Goal: Task Accomplishment & Management: Use online tool/utility

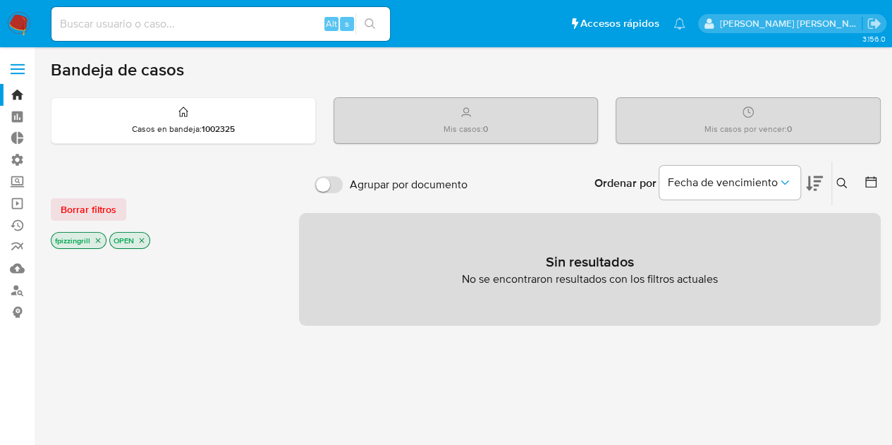
click at [181, 16] on input at bounding box center [221, 24] width 339 height 18
drag, startPoint x: 16, startPoint y: 105, endPoint x: 18, endPoint y: 92, distance: 12.9
click at [16, 105] on link "Bandeja" at bounding box center [84, 95] width 168 height 22
click at [245, 25] on input at bounding box center [221, 24] width 339 height 18
type input "acevedo"
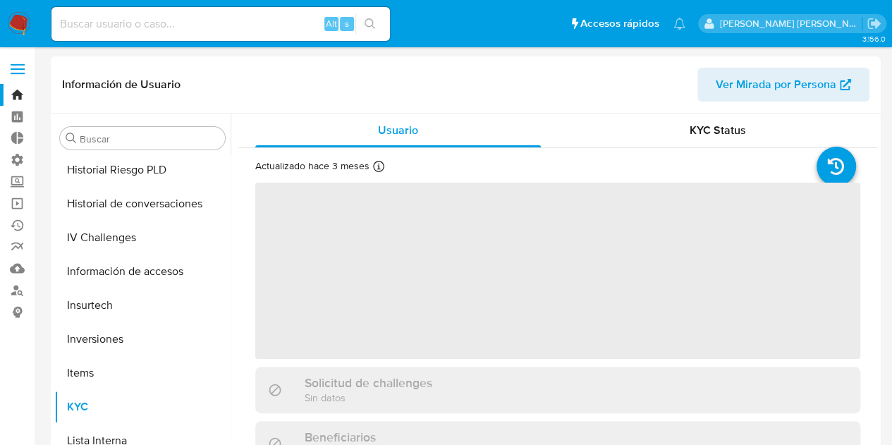
scroll to position [698, 0]
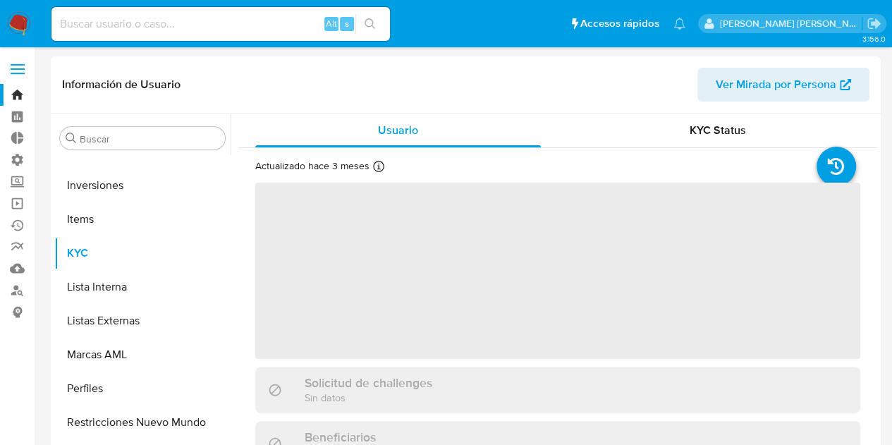
select select "10"
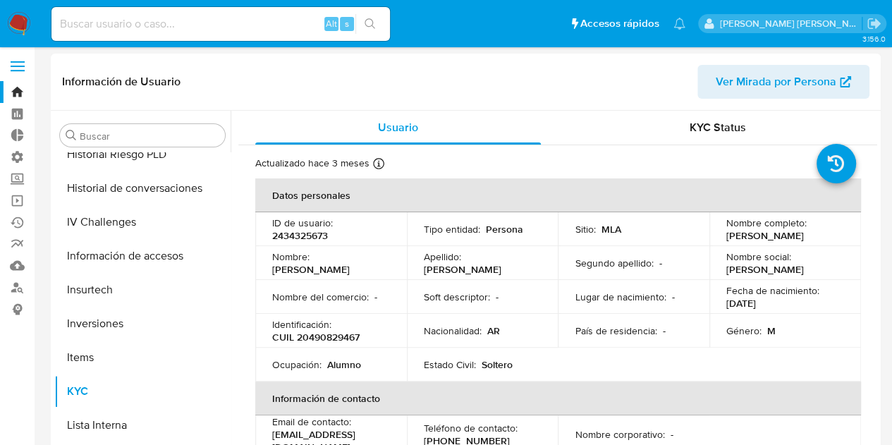
scroll to position [0, 0]
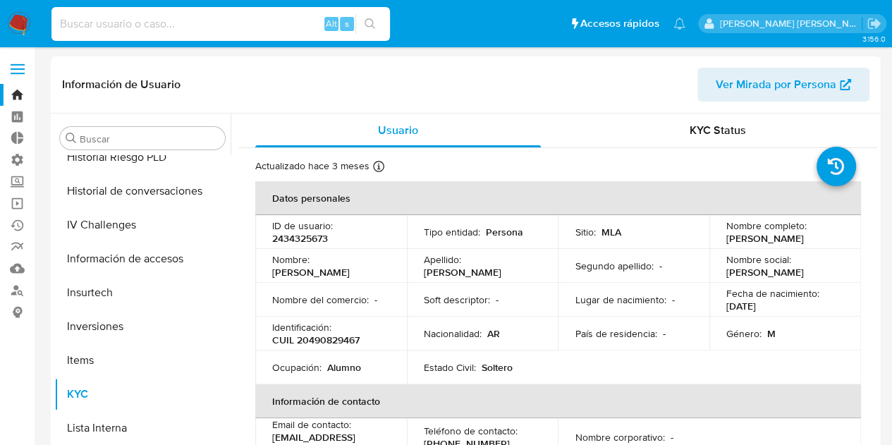
click at [133, 26] on input at bounding box center [221, 24] width 339 height 18
click at [13, 99] on link "Bandeja" at bounding box center [84, 95] width 168 height 22
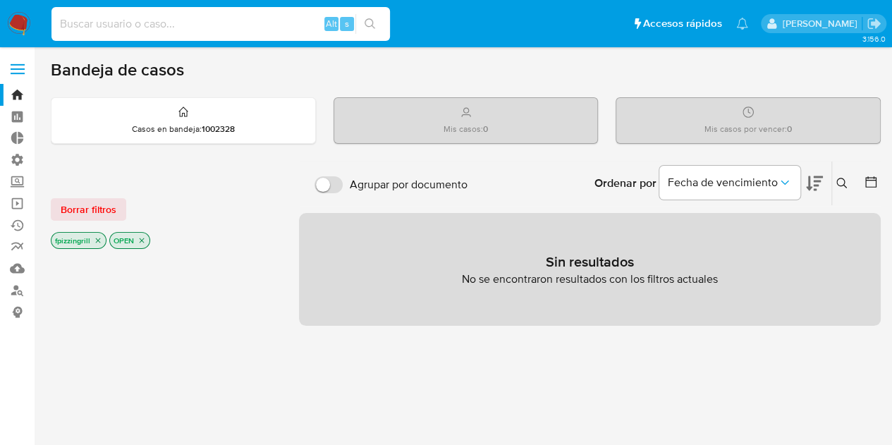
click at [231, 23] on input at bounding box center [221, 24] width 339 height 18
paste input "d4c16iZkus9BN9XgGHZkqgyg"
type input "d4c16iZkus9BN9XgGHZkqgyg"
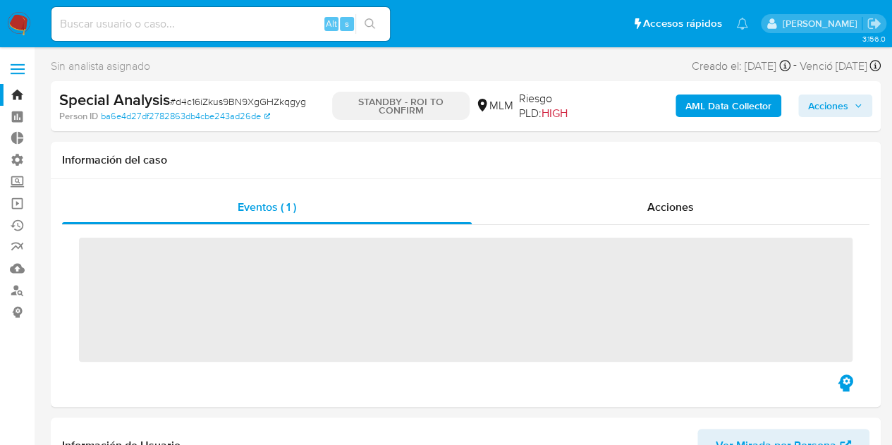
scroll to position [596, 0]
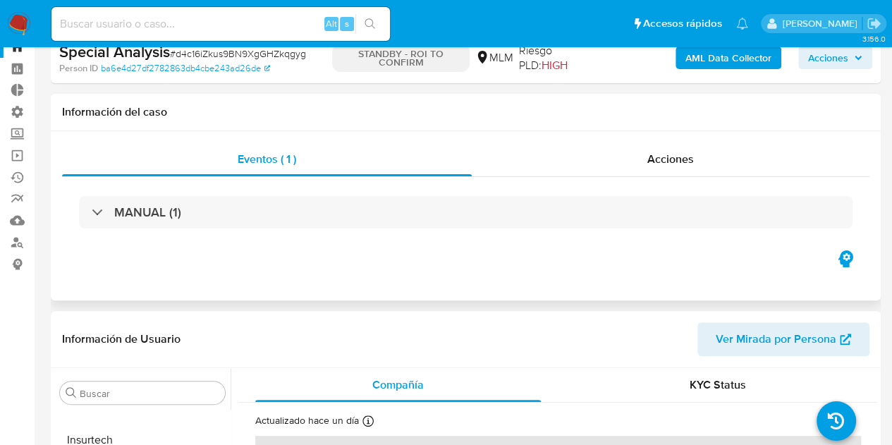
select select "10"
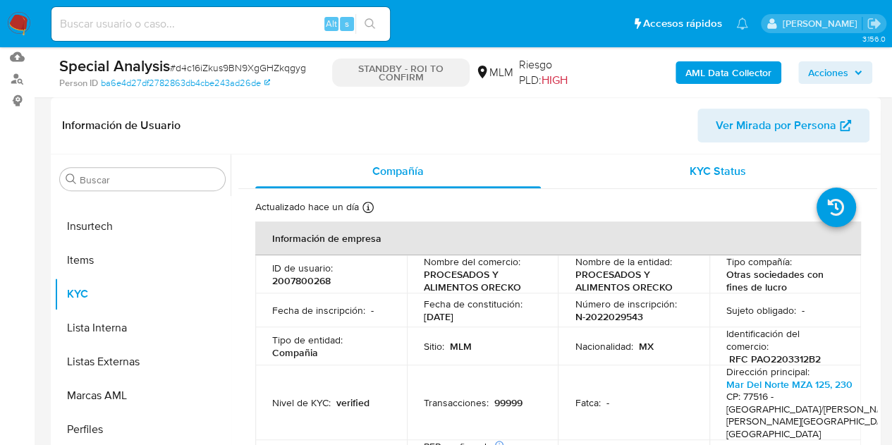
scroll to position [141, 0]
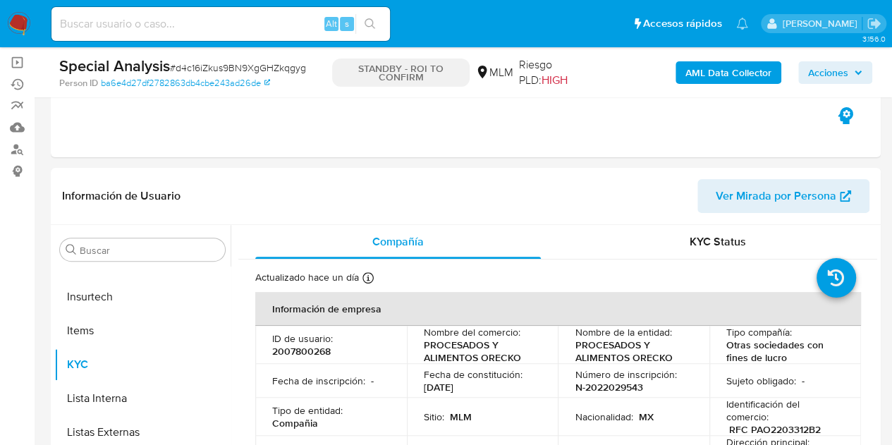
click at [5, 22] on nav "Pausado Ver notificaciones Alt s Accesos rápidos Presiona las siguientes teclas…" at bounding box center [446, 23] width 892 height 47
click at [19, 19] on img at bounding box center [19, 24] width 24 height 24
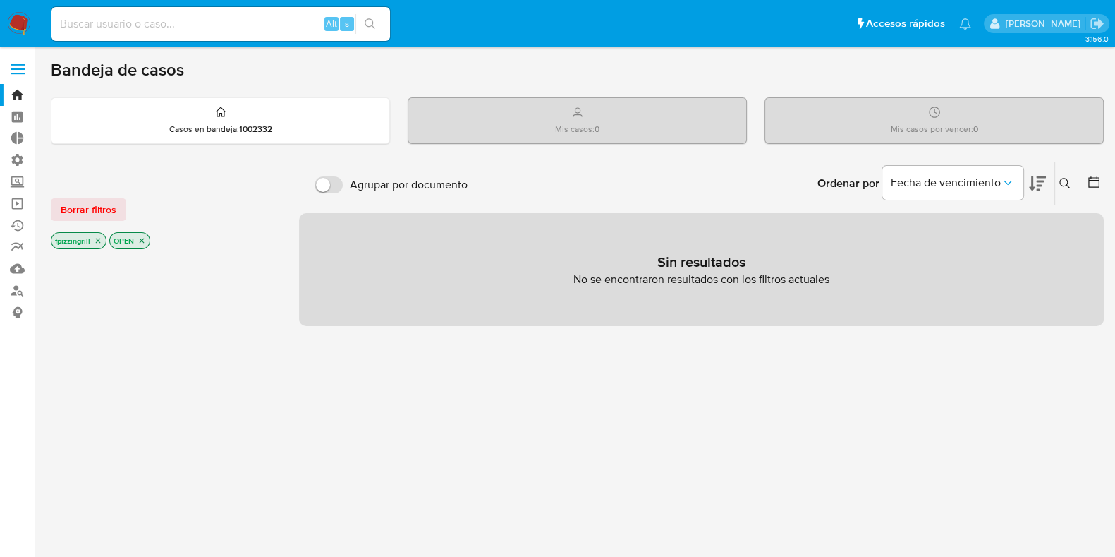
drag, startPoint x: 902, startPoint y: 2, endPoint x: 509, endPoint y: 379, distance: 544.4
click at [508, 379] on div "Agrupar por documento Ordenar por Fecha de vencimiento No es posible ordenar lo…" at bounding box center [701, 480] width 805 height 638
click at [99, 238] on icon "close-filter" at bounding box center [98, 240] width 8 height 8
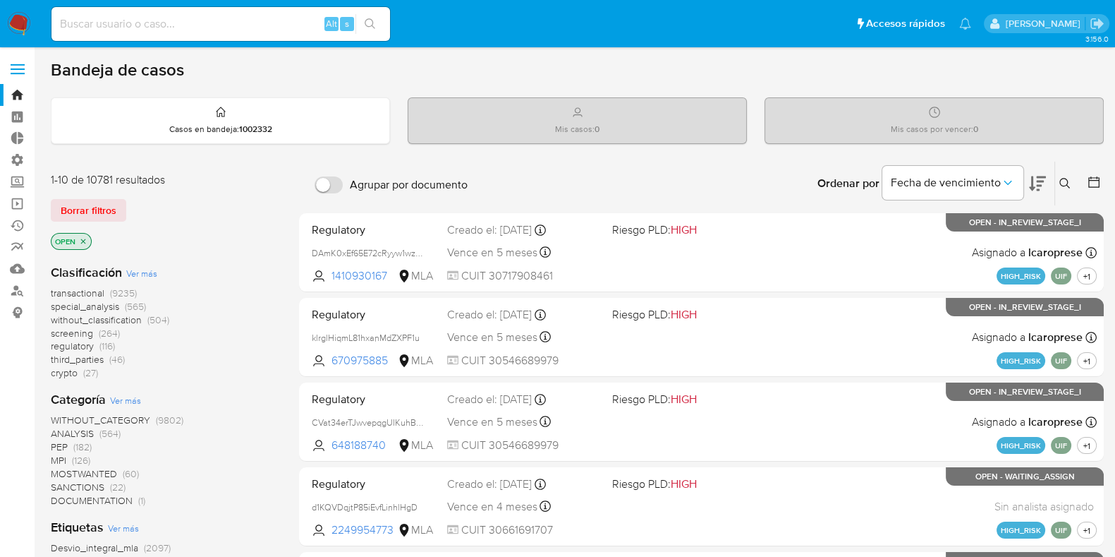
click at [85, 238] on icon "close-filter" at bounding box center [83, 241] width 8 height 8
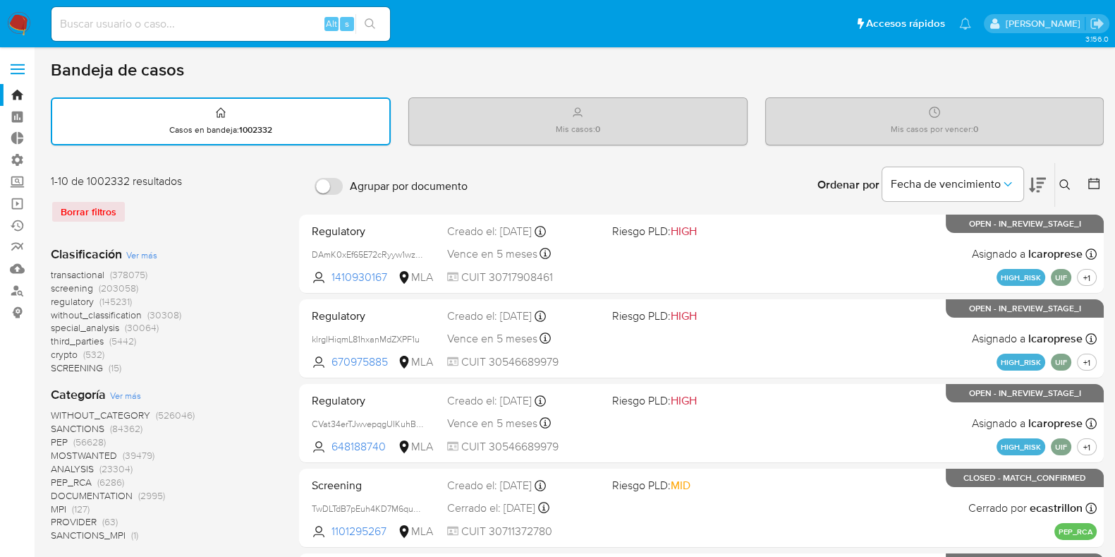
click at [80, 273] on span "transactional" at bounding box center [78, 274] width 54 height 14
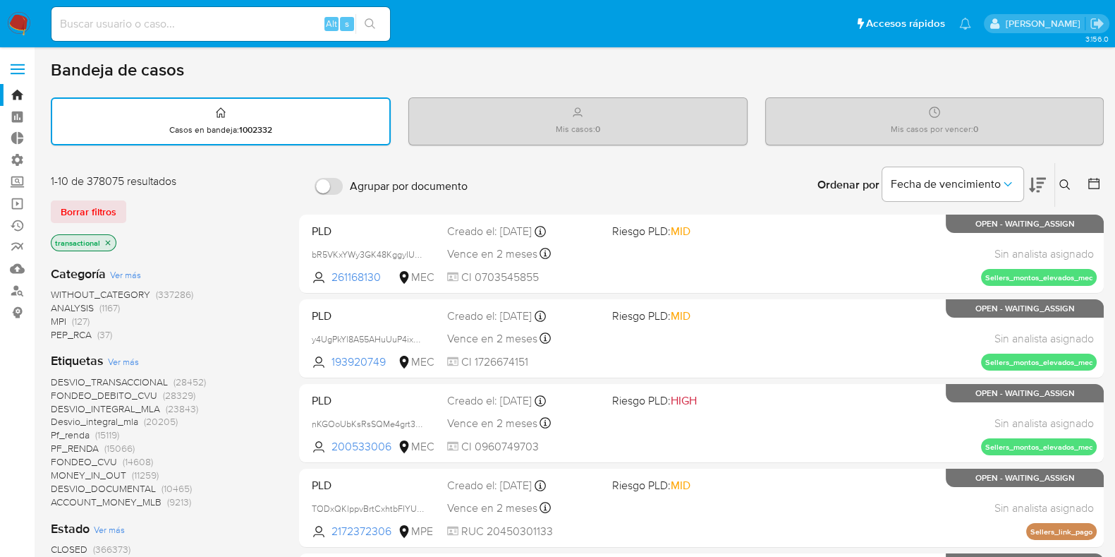
click at [107, 239] on icon "close-filter" at bounding box center [108, 242] width 8 height 8
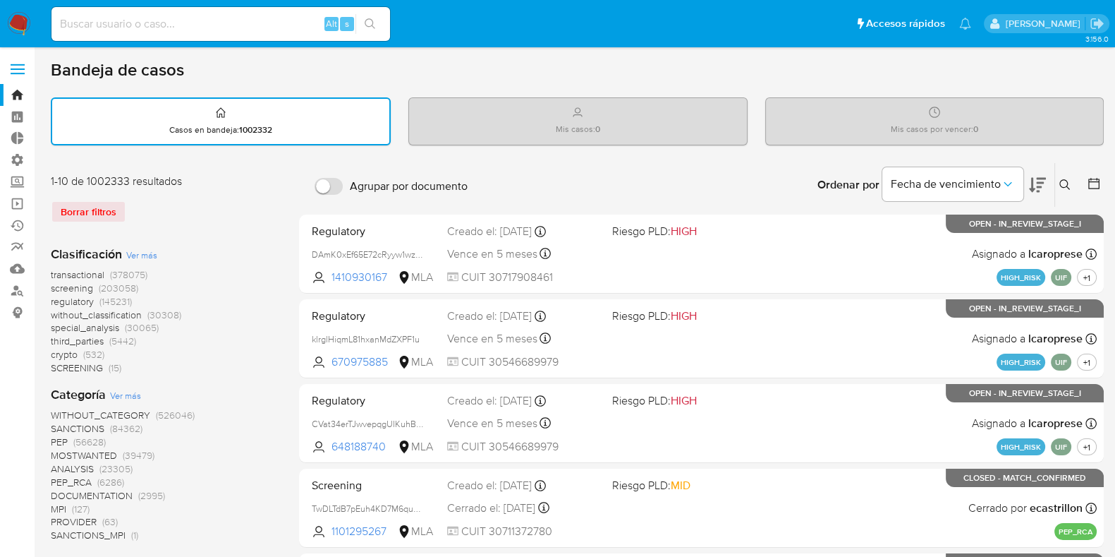
click at [87, 272] on span "transactional" at bounding box center [78, 274] width 54 height 14
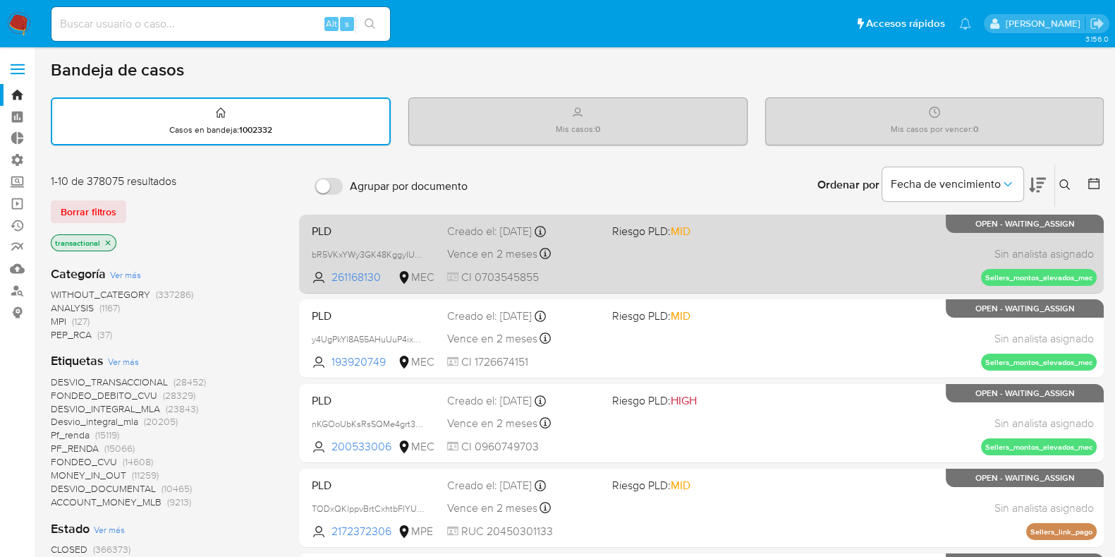
click at [628, 277] on div "PLD bR5VKxYWy3GK48KggyIUOepA 261168130 MEC Riesgo PLD: MID Creado el: 12/08/202…" at bounding box center [701, 253] width 791 height 71
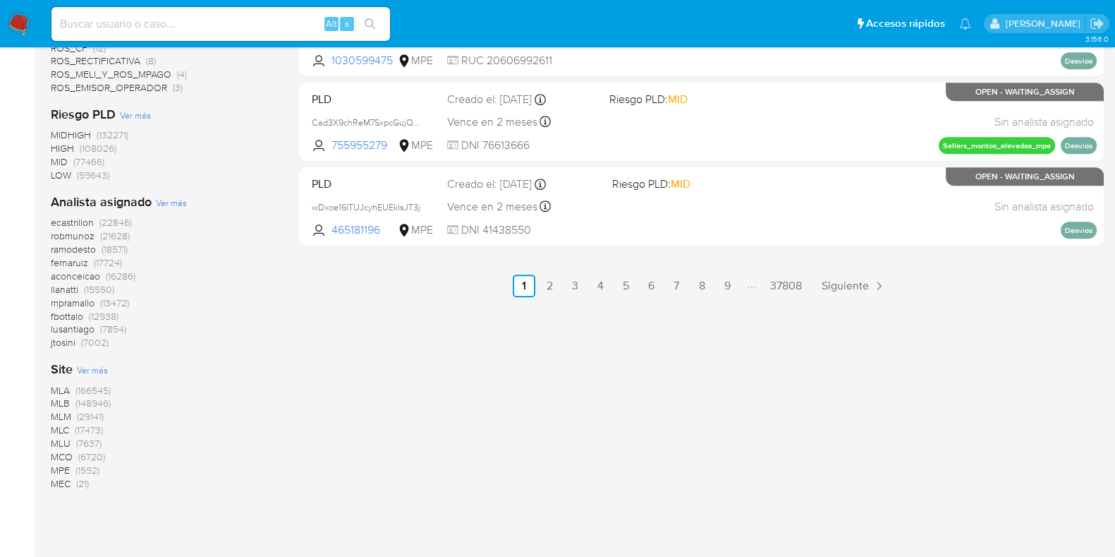
scroll to position [818, 0]
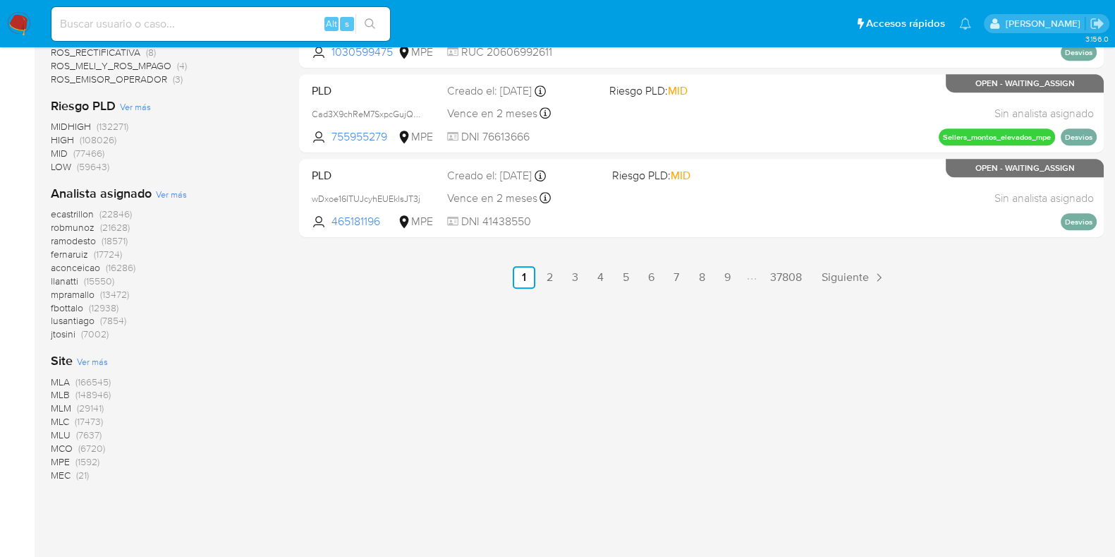
click at [63, 382] on span "MLA" at bounding box center [60, 382] width 19 height 14
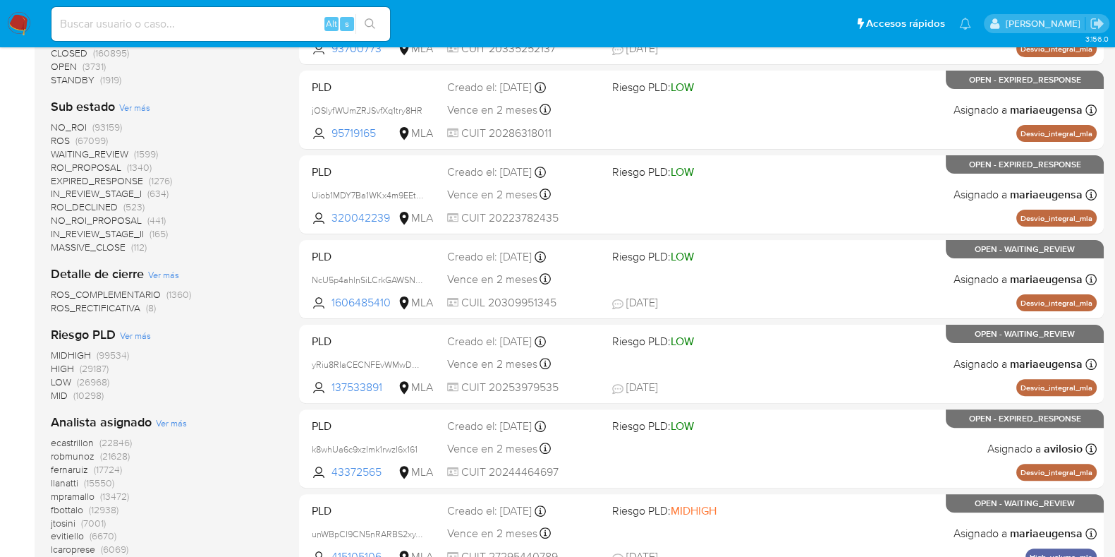
scroll to position [218, 0]
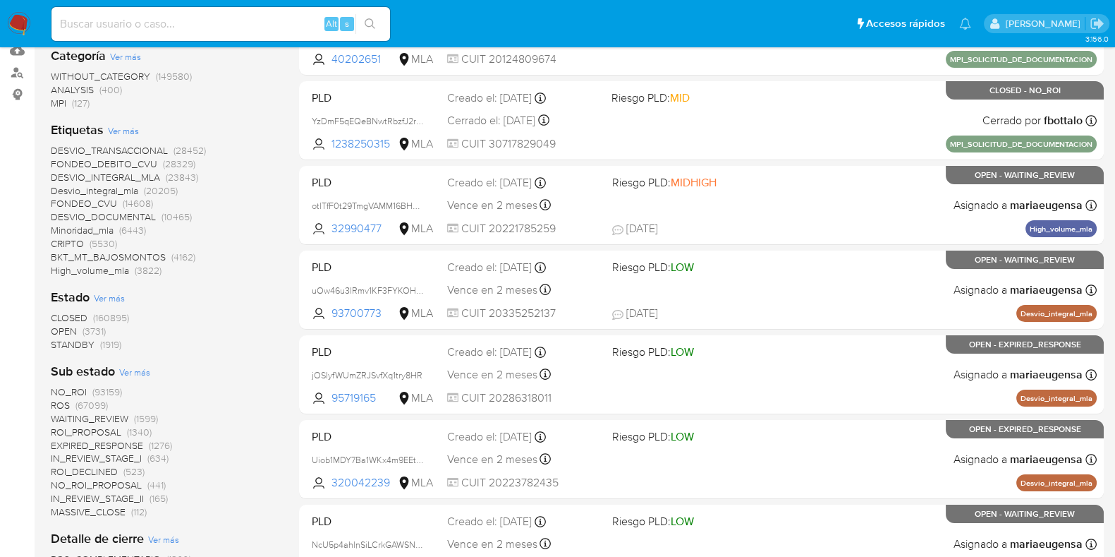
click at [60, 402] on span "ROS" at bounding box center [60, 405] width 19 height 14
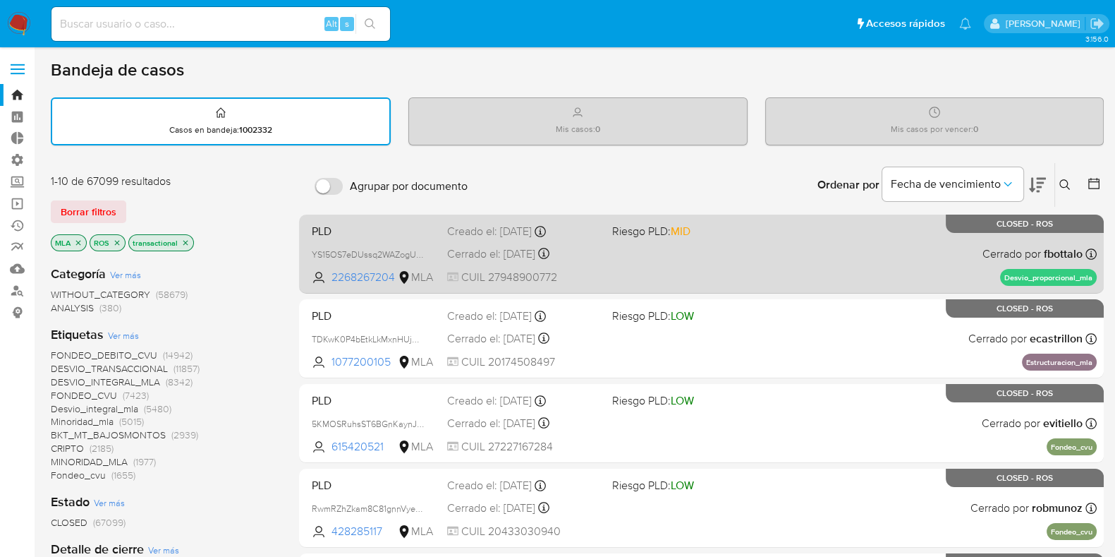
click at [739, 276] on div "PLD YS15OS7eDUssq2WAZogUdsJi 2268267204 MLA Riesgo PLD: MID Creado el: 12/07/20…" at bounding box center [701, 253] width 791 height 71
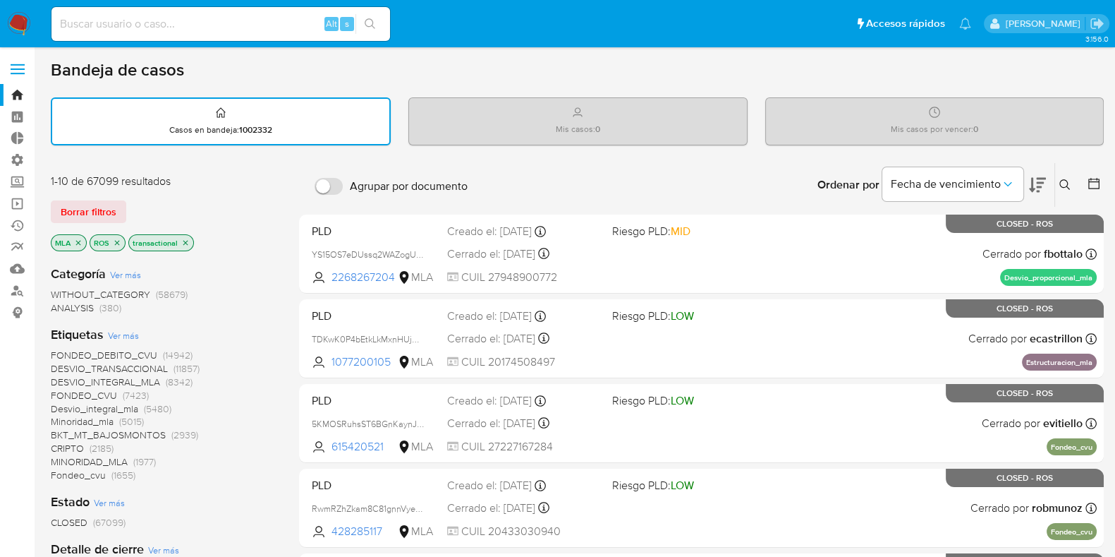
scroll to position [87, 0]
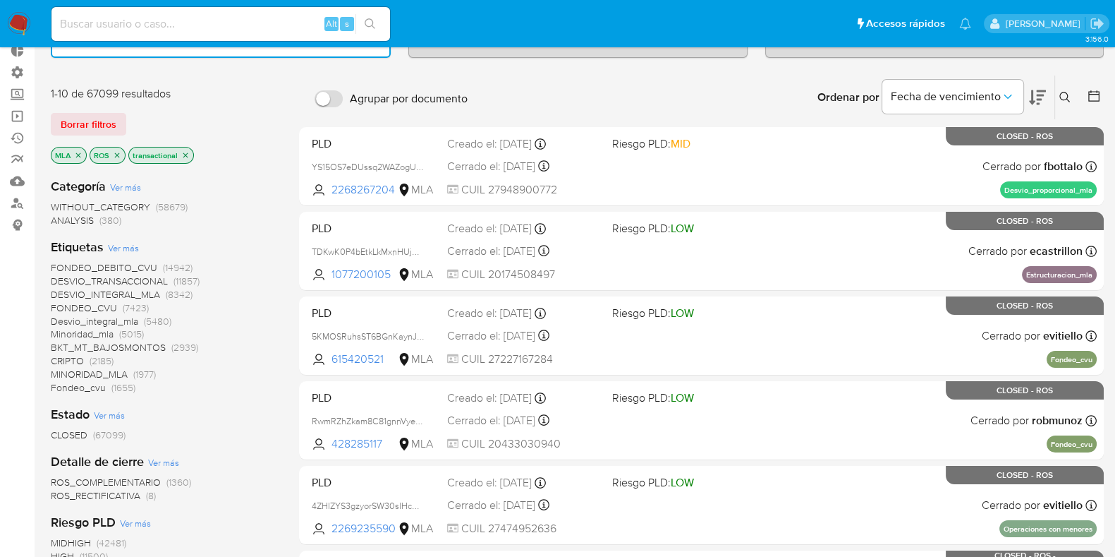
click at [113, 267] on span "FONDEO_DEBITO_CVU" at bounding box center [104, 267] width 107 height 14
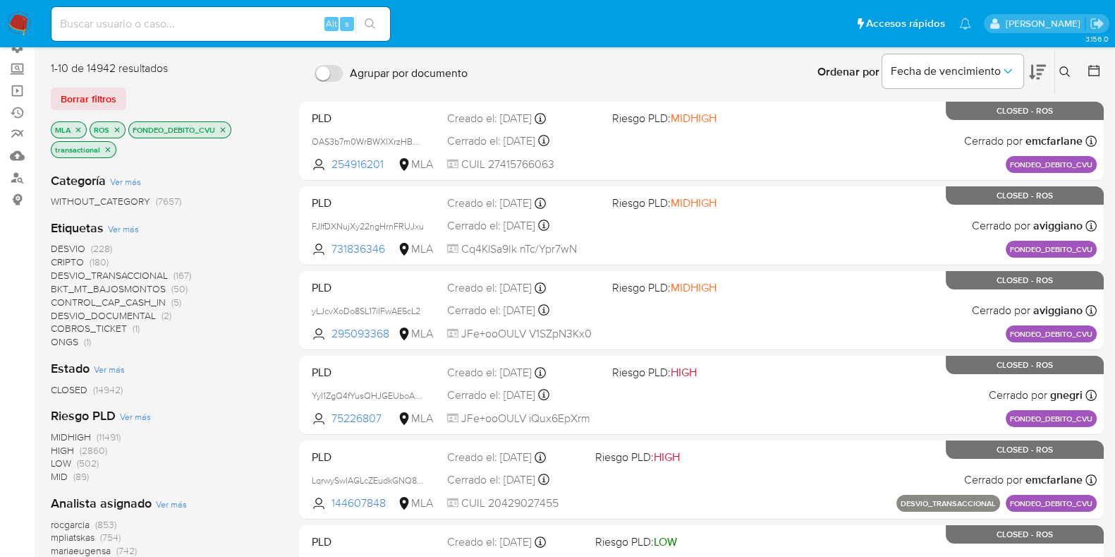
scroll to position [87, 0]
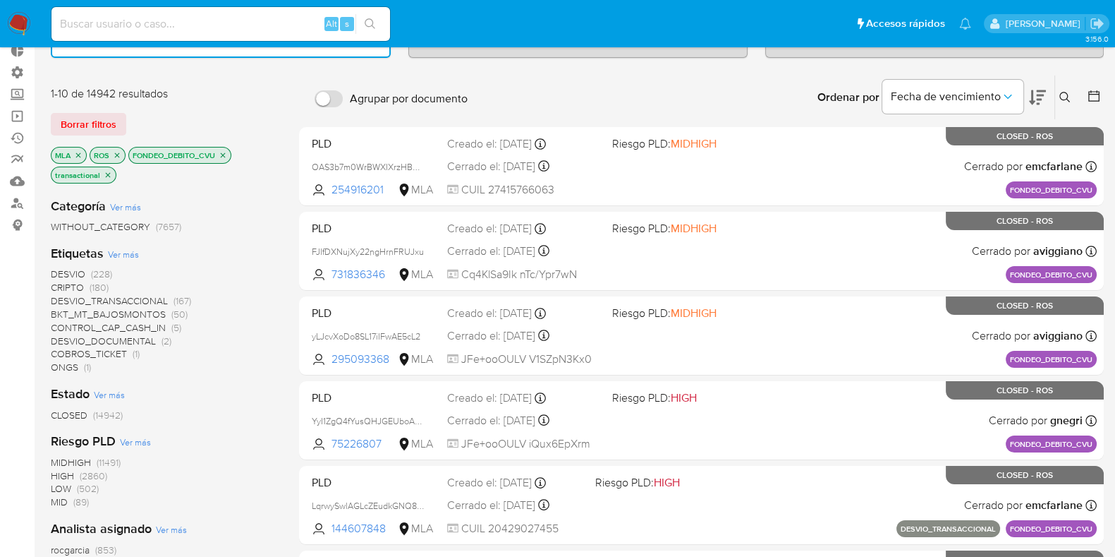
click at [116, 155] on icon "close-filter" at bounding box center [117, 155] width 8 height 8
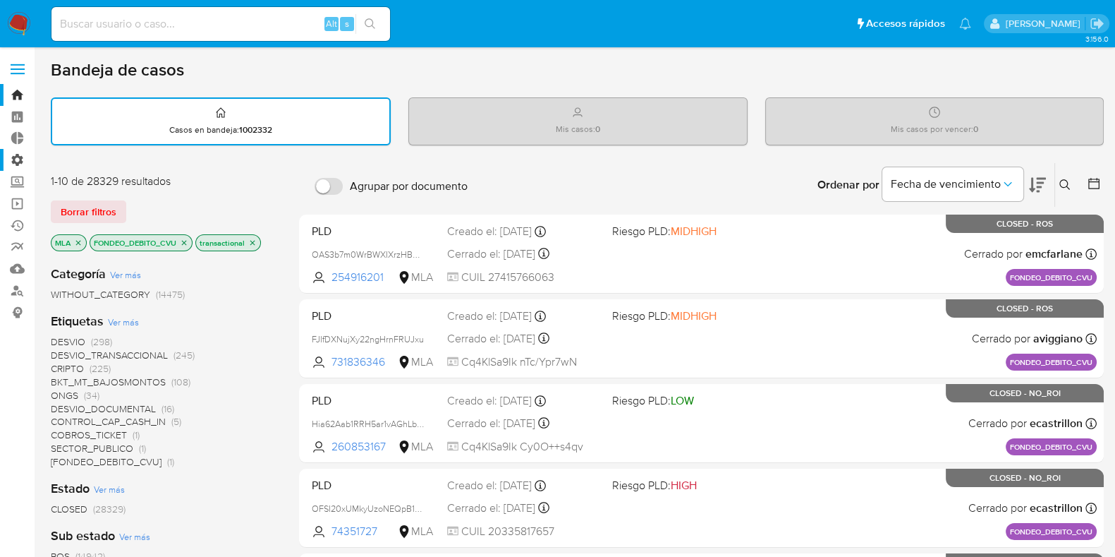
click at [14, 160] on label "Administración" at bounding box center [84, 160] width 168 height 22
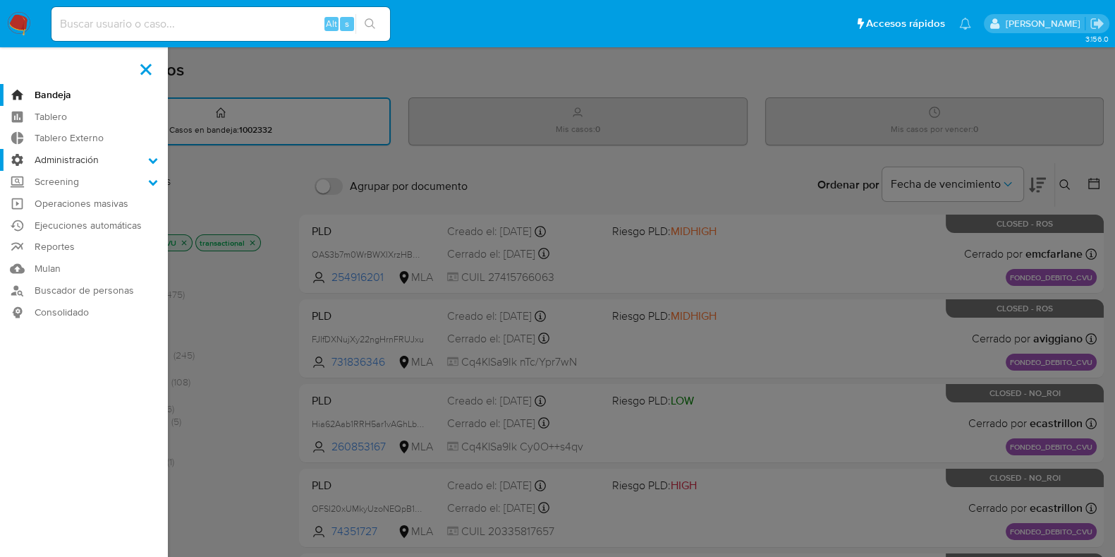
click at [0, 0] on input "Administración" at bounding box center [0, 0] width 0 height 0
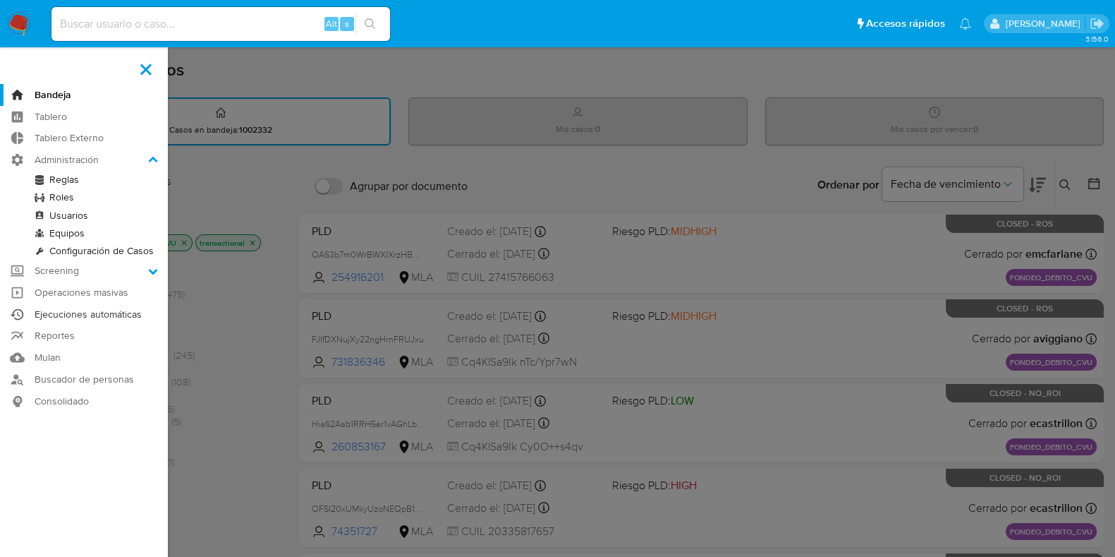
click at [95, 314] on link "Ejecuciones automáticas" at bounding box center [84, 314] width 168 height 22
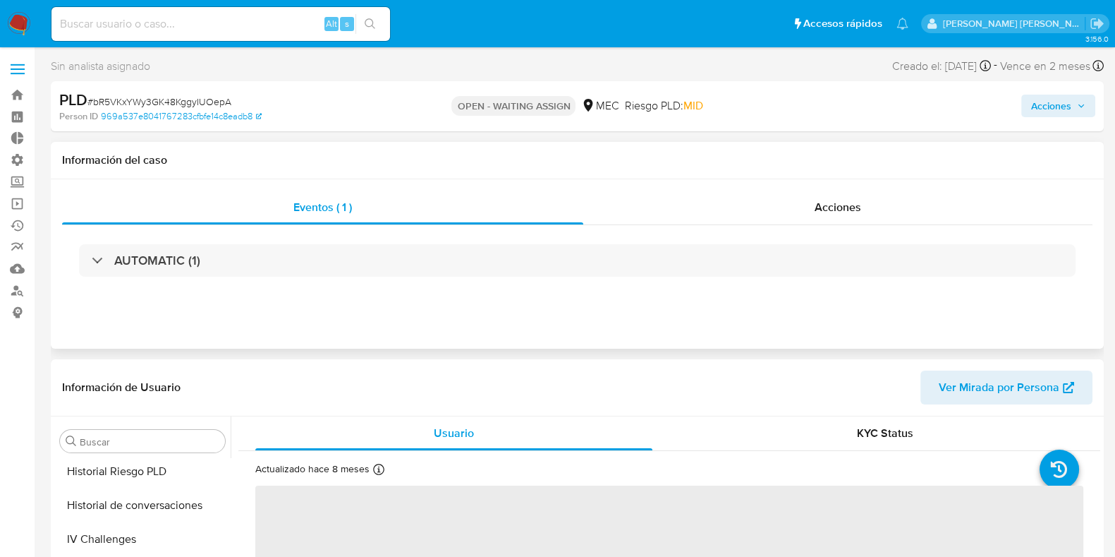
scroll to position [595, 0]
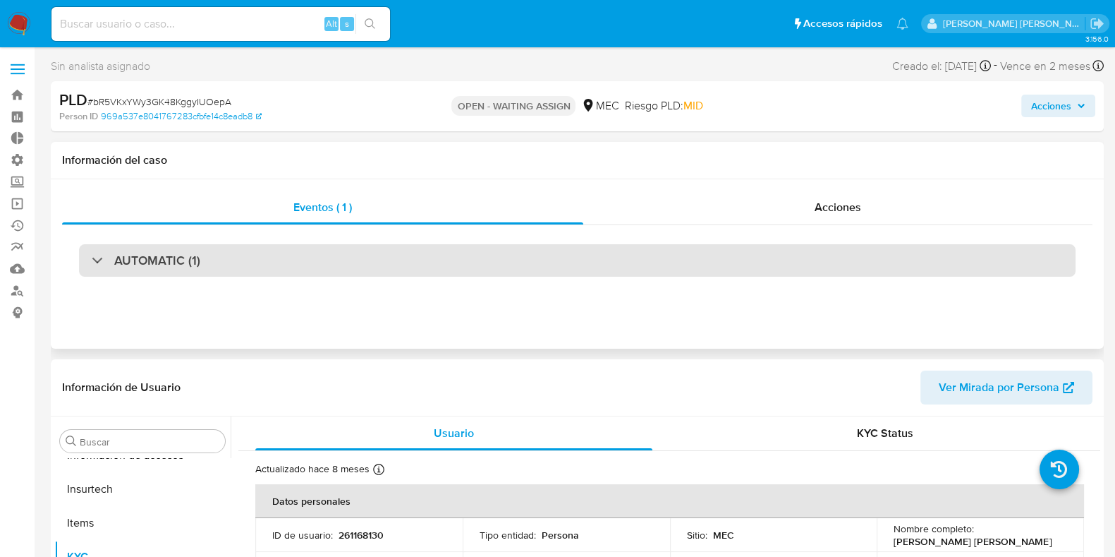
click at [242, 263] on div "AUTOMATIC (1)" at bounding box center [577, 260] width 997 height 32
select select "10"
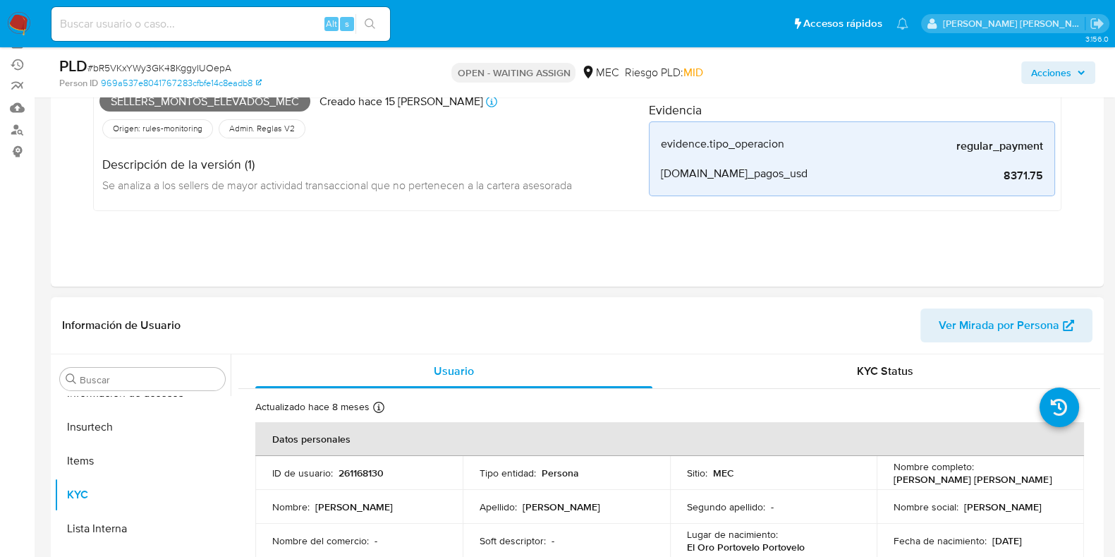
scroll to position [0, 0]
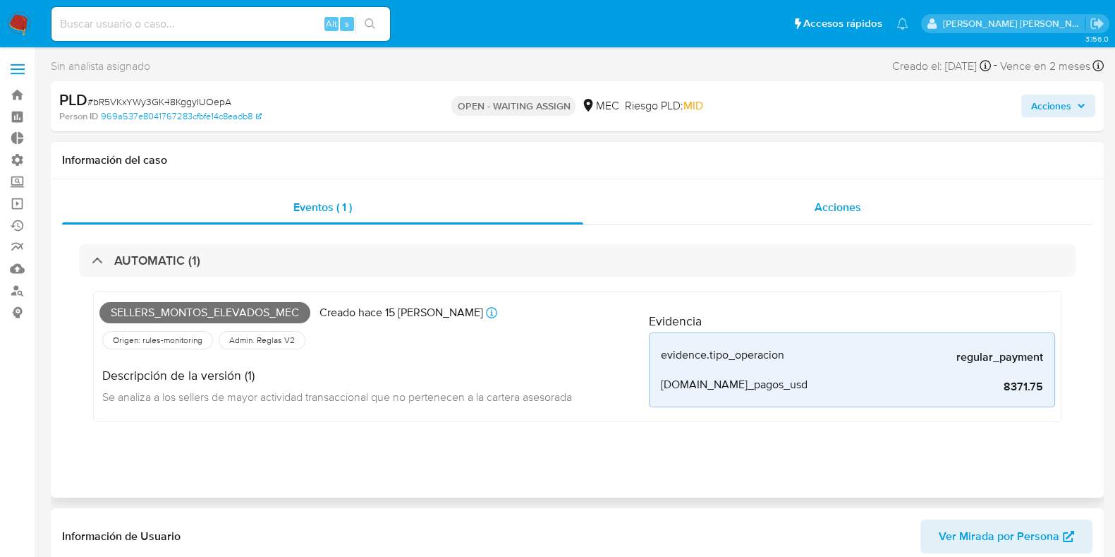
click at [816, 210] on span "Acciones" at bounding box center [838, 207] width 47 height 16
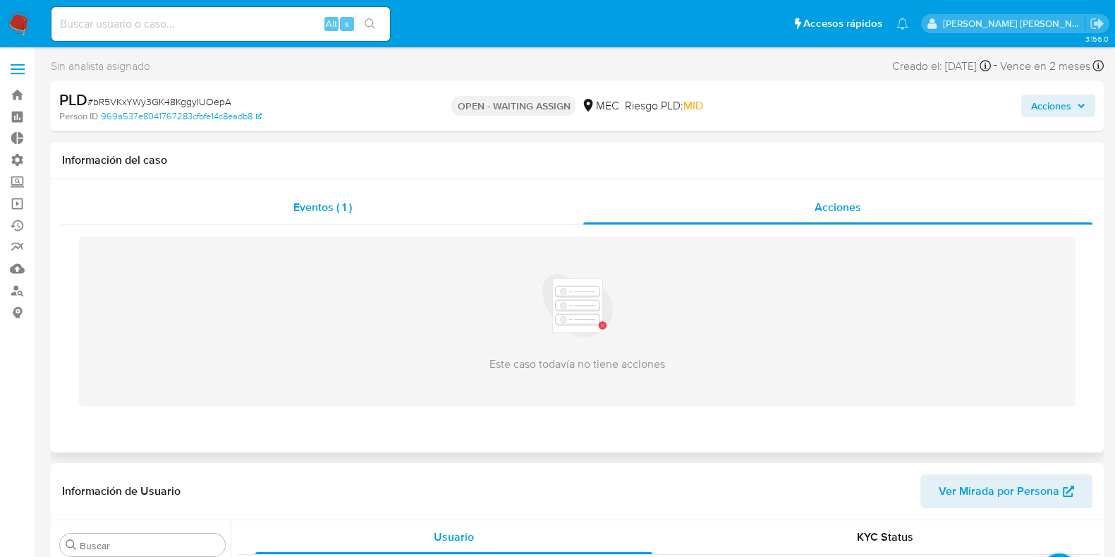
click at [286, 215] on div "Eventos ( 1 )" at bounding box center [322, 207] width 521 height 34
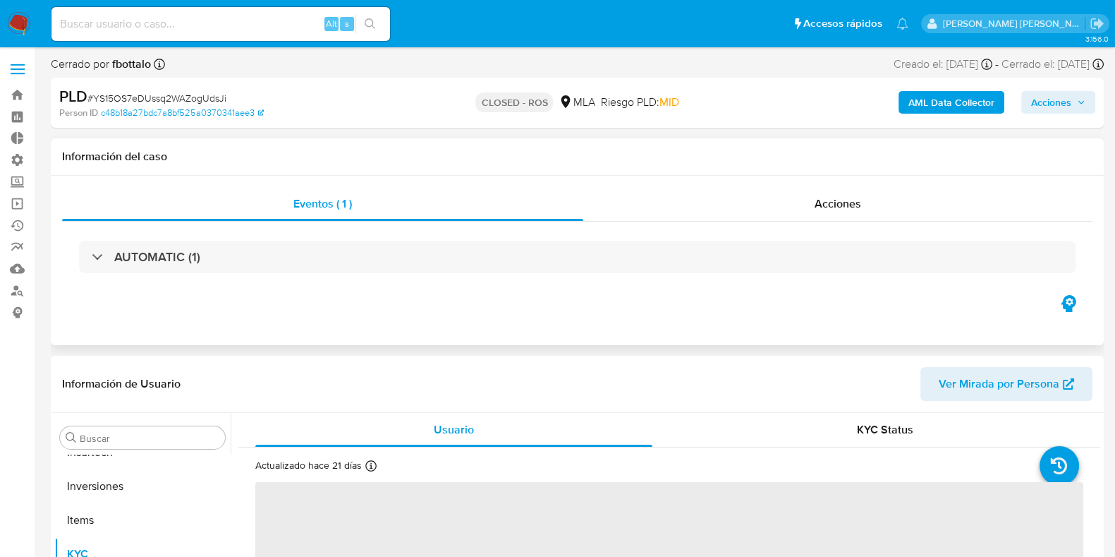
scroll to position [663, 0]
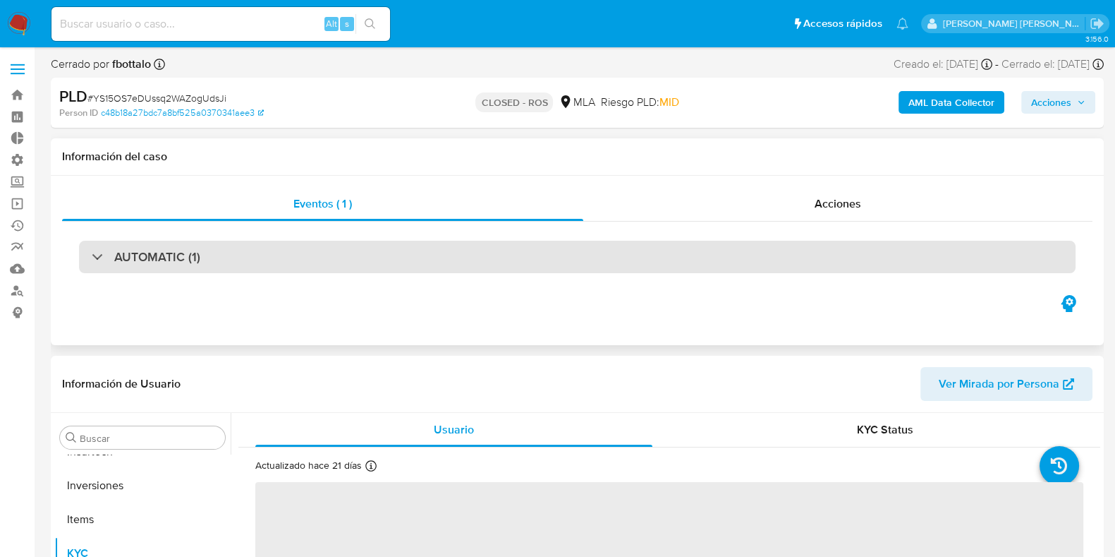
click at [434, 245] on div "AUTOMATIC (1)" at bounding box center [577, 257] width 997 height 32
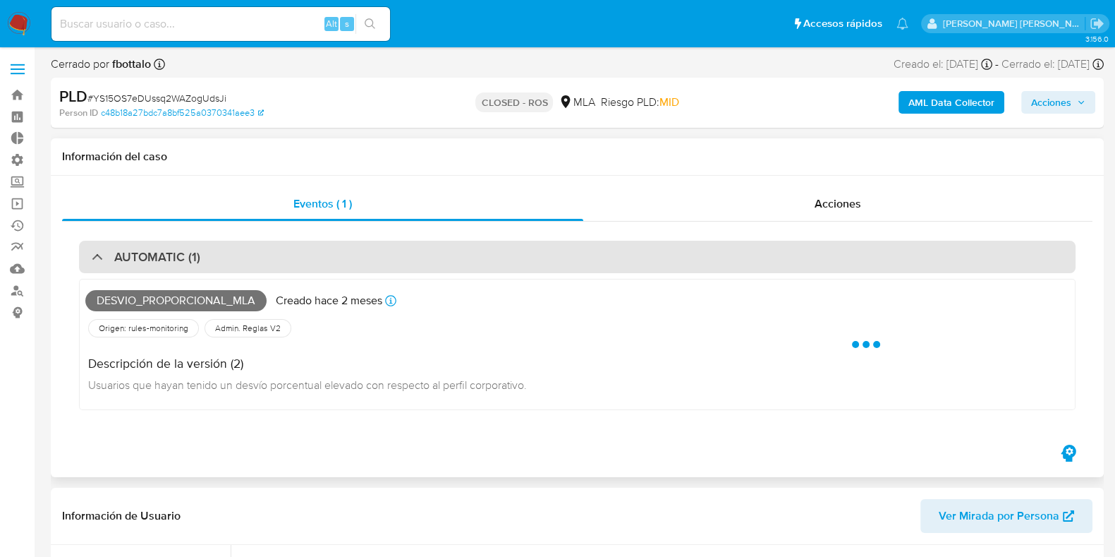
select select "10"
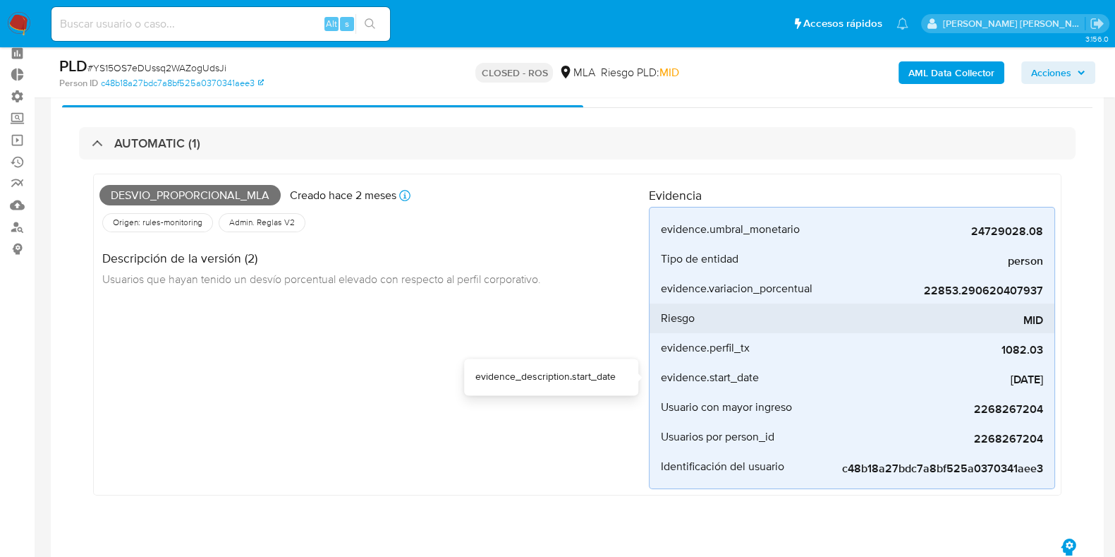
scroll to position [0, 0]
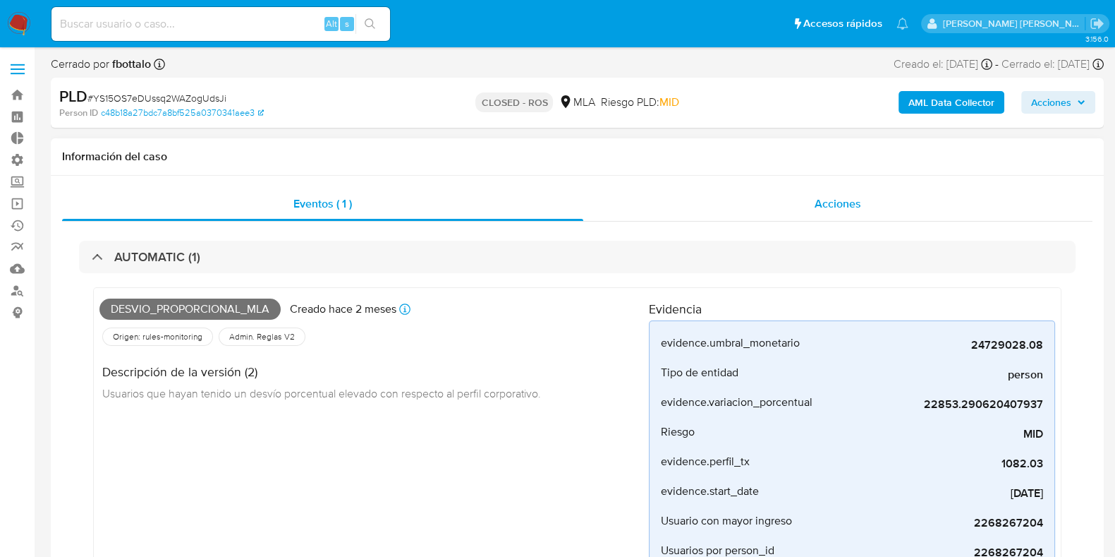
click at [830, 202] on span "Acciones" at bounding box center [838, 203] width 47 height 16
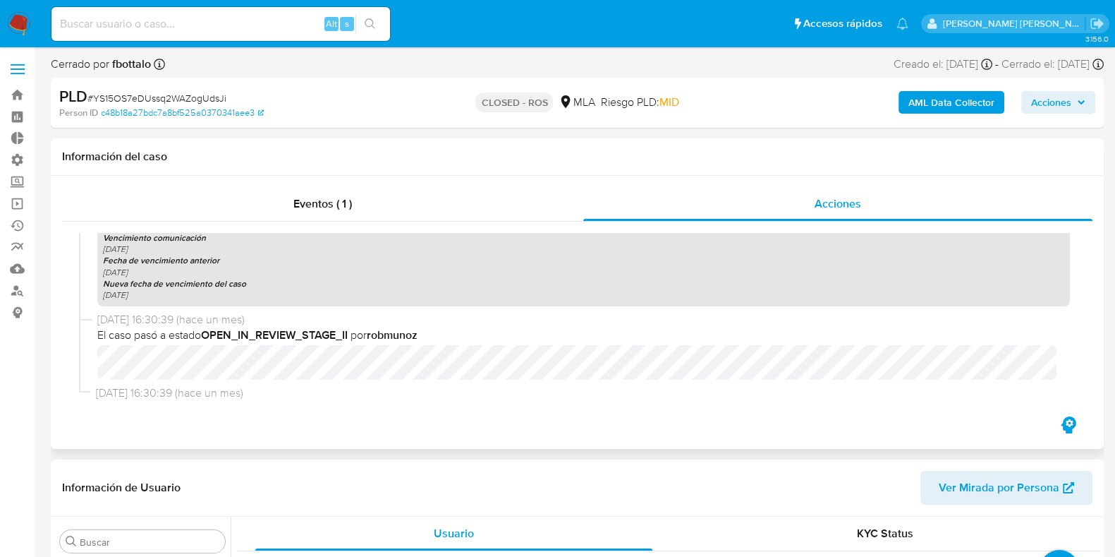
scroll to position [1894, 0]
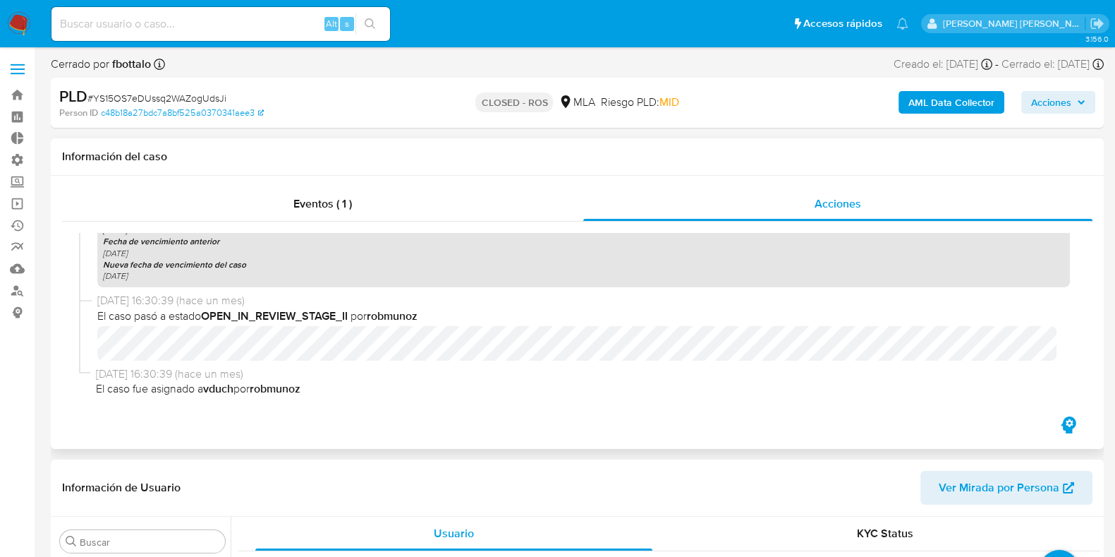
click at [213, 392] on b "vduch" at bounding box center [218, 388] width 30 height 16
click at [212, 392] on b "vduch" at bounding box center [218, 388] width 30 height 16
click at [219, 385] on b "vduch" at bounding box center [218, 388] width 30 height 16
click at [222, 388] on b "vduch" at bounding box center [218, 388] width 30 height 16
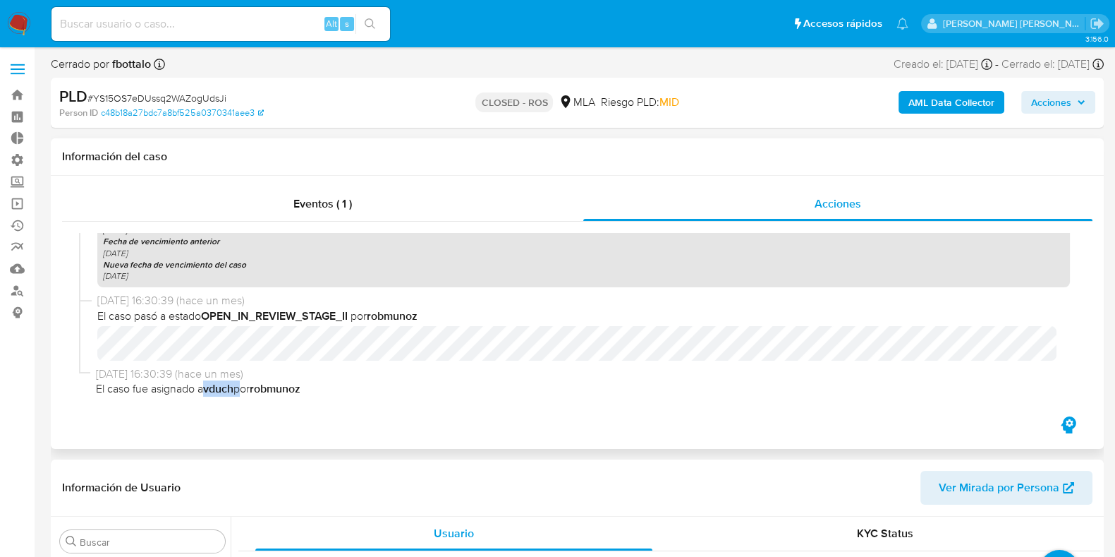
click at [222, 388] on b "vduch" at bounding box center [218, 388] width 30 height 16
click at [237, 315] on b "OPEN_IN_REVIEW_STAGE_II" at bounding box center [274, 316] width 147 height 16
click at [402, 314] on b "robmunoz" at bounding box center [392, 316] width 51 height 16
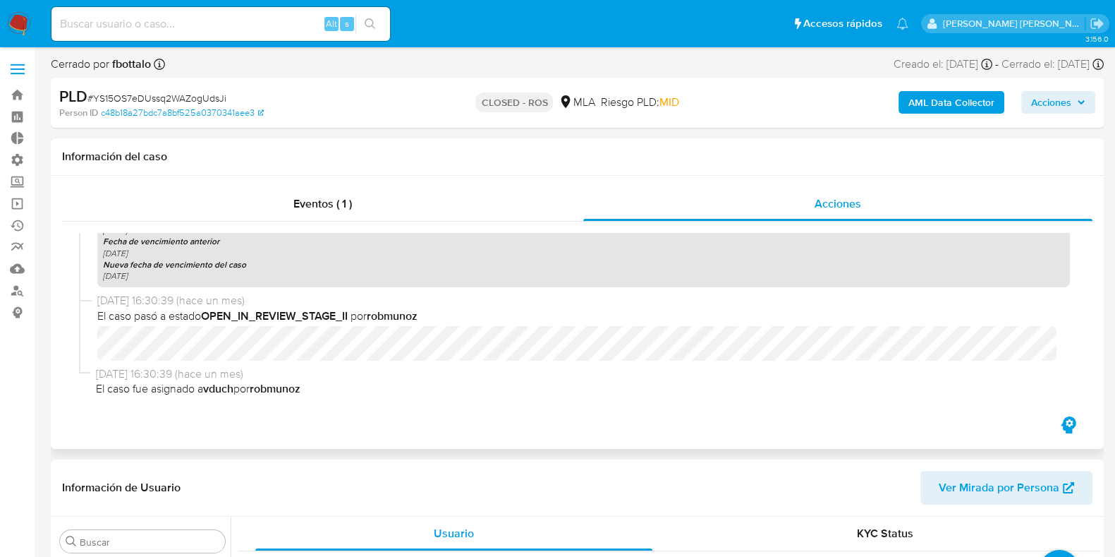
click at [288, 385] on b "robmunoz" at bounding box center [275, 388] width 51 height 16
click at [226, 391] on b "vduch" at bounding box center [218, 388] width 30 height 16
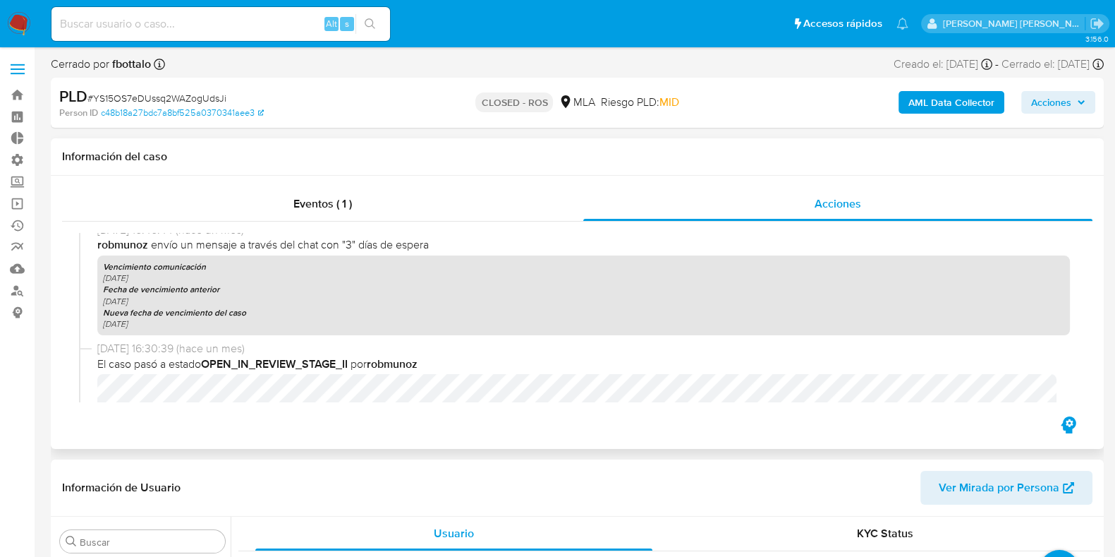
scroll to position [1805, 0]
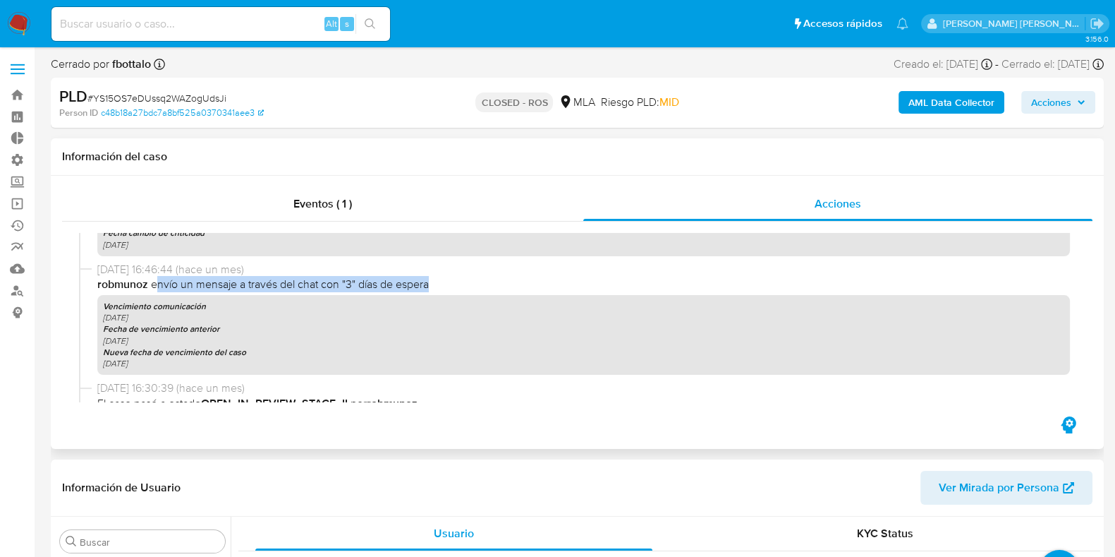
drag, startPoint x: 158, startPoint y: 286, endPoint x: 449, endPoint y: 288, distance: 290.7
click at [449, 288] on span "robmunoz envío un mensaje a través del chat con "3" días de espera" at bounding box center [583, 285] width 973 height 16
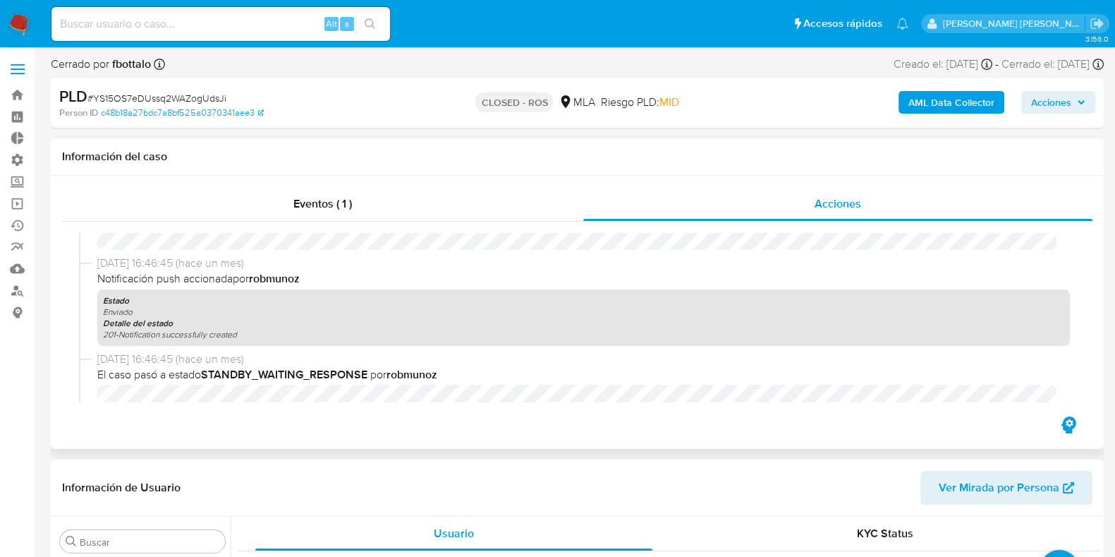
scroll to position [1541, 0]
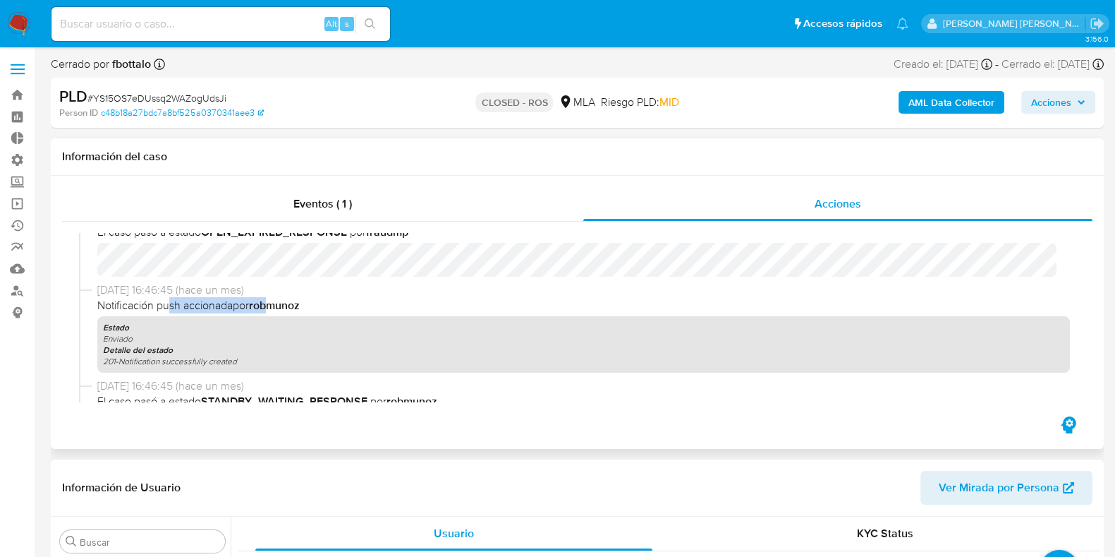
drag, startPoint x: 169, startPoint y: 302, endPoint x: 274, endPoint y: 301, distance: 105.1
click at [274, 301] on span "Notificación push accionada por robmunoz" at bounding box center [583, 306] width 973 height 16
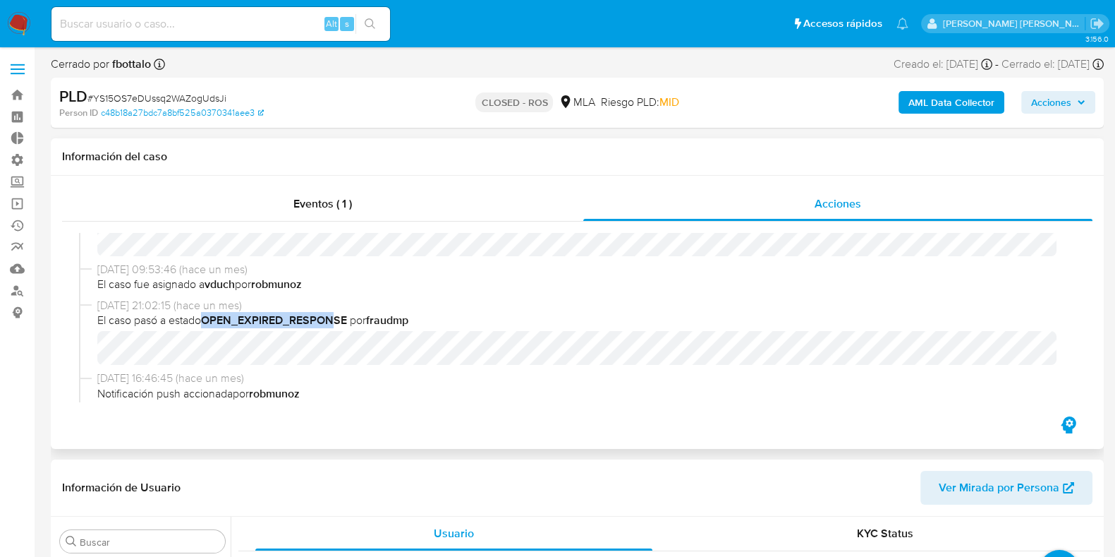
drag, startPoint x: 224, startPoint y: 321, endPoint x: 339, endPoint y: 316, distance: 114.4
click at [339, 316] on span "El caso pasó a estado OPEN_EXPIRED_RESPONSE por fraudmp" at bounding box center [583, 321] width 973 height 16
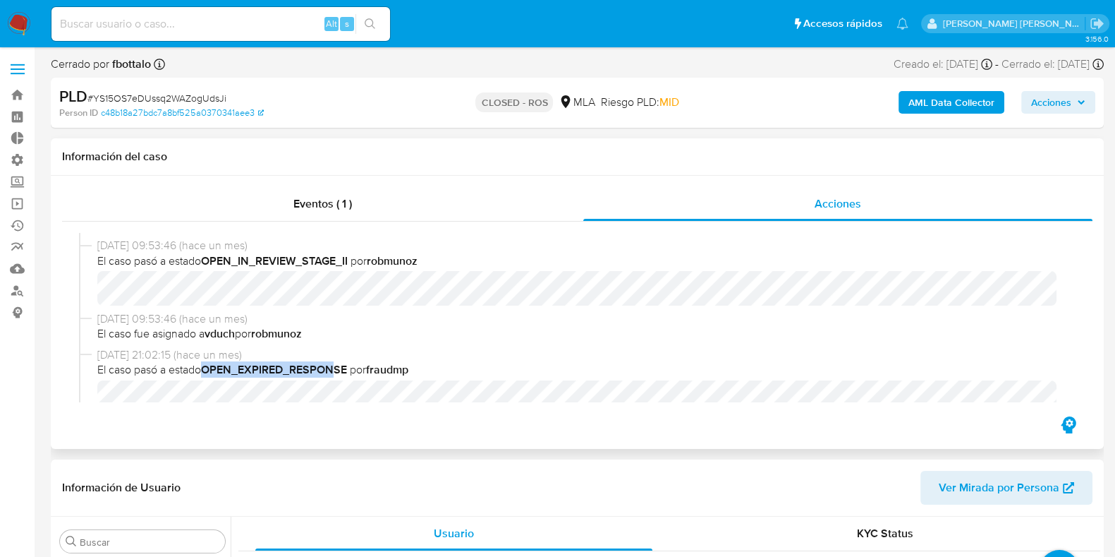
scroll to position [1364, 0]
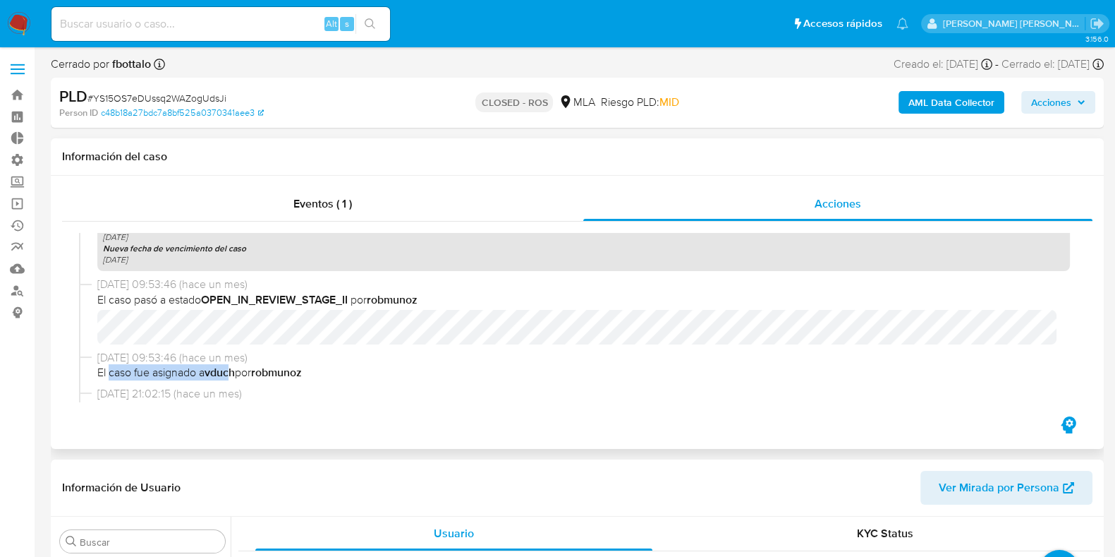
drag, startPoint x: 108, startPoint y: 374, endPoint x: 233, endPoint y: 369, distance: 125.0
click at [234, 369] on span "El caso fue asignado a vduch por robmunoz" at bounding box center [583, 373] width 973 height 16
click at [226, 372] on b "vduch" at bounding box center [220, 372] width 30 height 16
click at [233, 370] on b "vduch" at bounding box center [220, 372] width 30 height 16
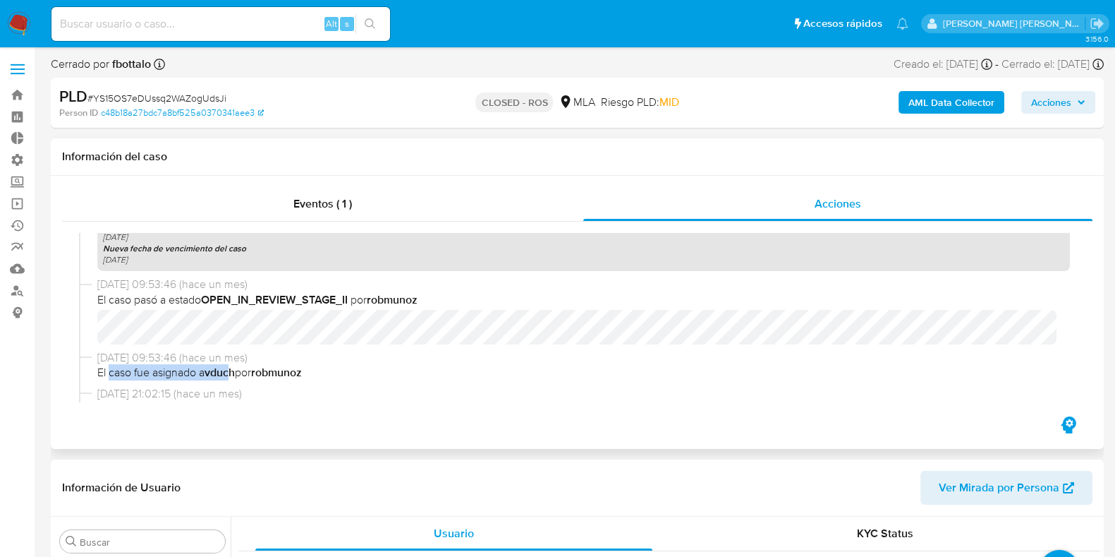
click at [233, 370] on b "vduch" at bounding box center [220, 372] width 30 height 16
click at [231, 376] on b "vduch" at bounding box center [220, 372] width 30 height 16
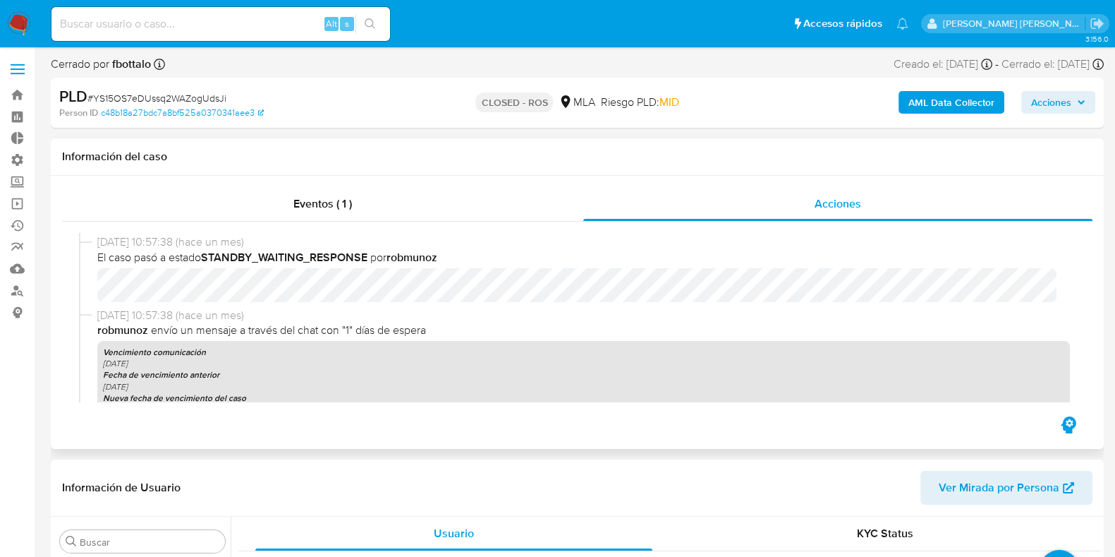
scroll to position [1188, 0]
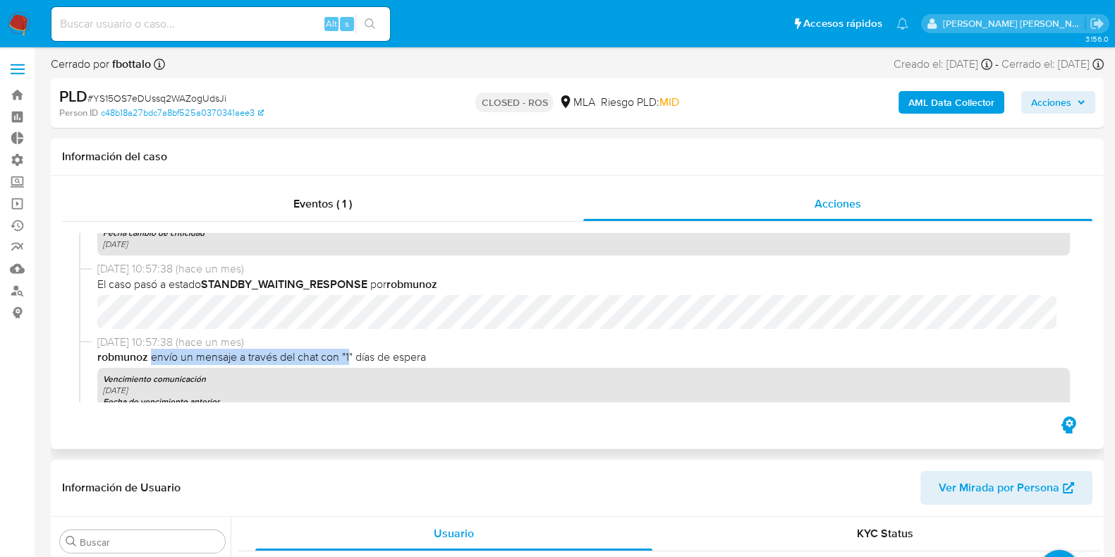
drag, startPoint x: 152, startPoint y: 360, endPoint x: 349, endPoint y: 352, distance: 197.7
click at [349, 352] on span "robmunoz envío un mensaje a través del chat con "1" días de espera" at bounding box center [583, 357] width 973 height 16
click at [352, 353] on span "robmunoz envío un mensaje a través del chat con "1" días de espera" at bounding box center [583, 357] width 973 height 16
drag, startPoint x: 313, startPoint y: 358, endPoint x: 358, endPoint y: 356, distance: 45.9
click at [358, 356] on span "robmunoz envío un mensaje a través del chat con "1" días de espera" at bounding box center [583, 357] width 973 height 16
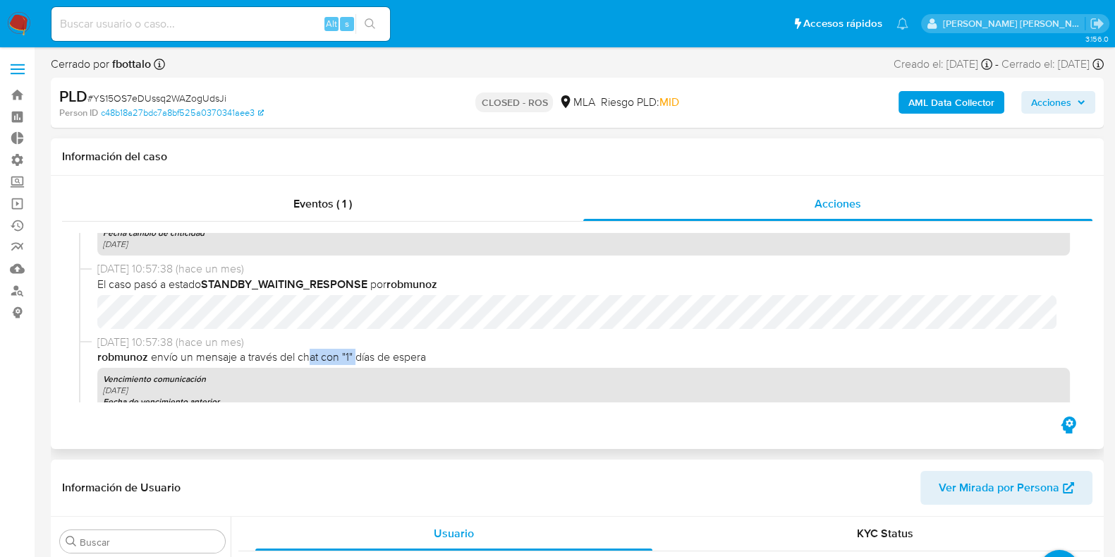
click at [358, 356] on span "robmunoz envío un mensaje a través del chat con "1" días de espera" at bounding box center [583, 357] width 973 height 16
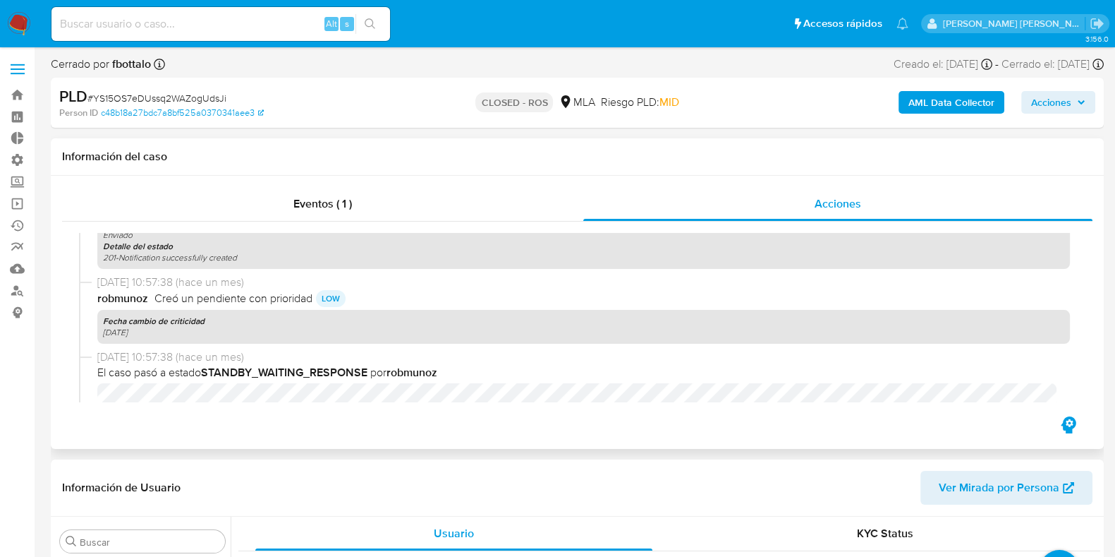
click at [347, 368] on b "STANDBY_WAITING_RESPONSE" at bounding box center [284, 372] width 167 height 16
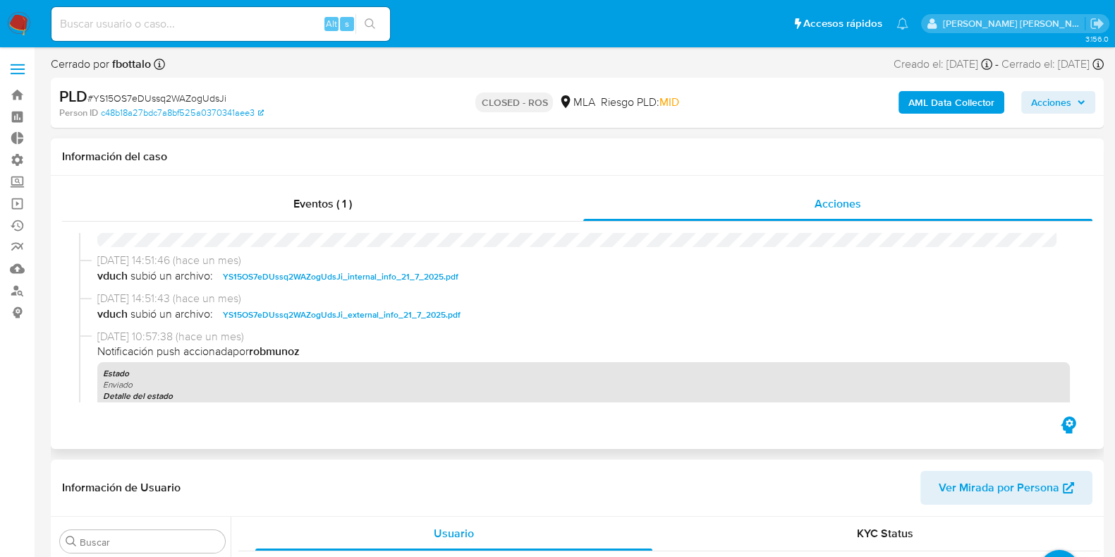
scroll to position [924, 0]
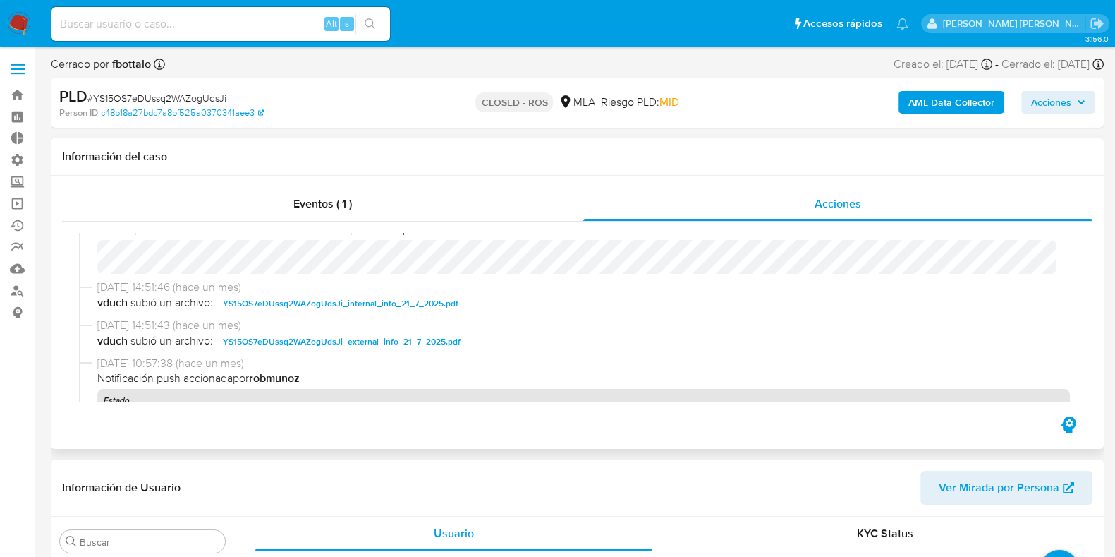
click at [289, 339] on span "YS15OS7eDUssq2WAZogUdsJi_external_info_21_7_2025.pdf" at bounding box center [342, 341] width 238 height 17
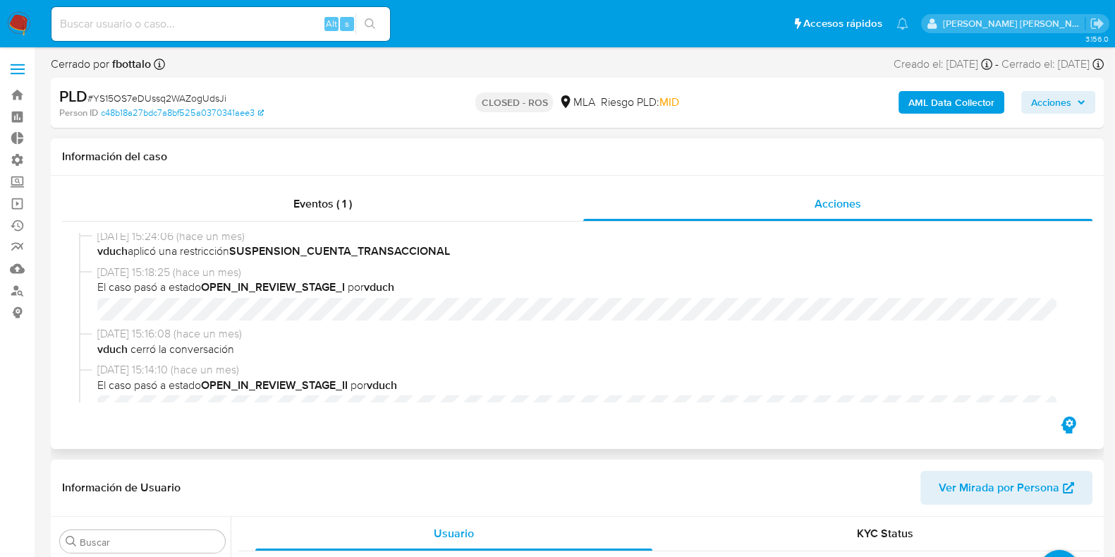
scroll to position [571, 0]
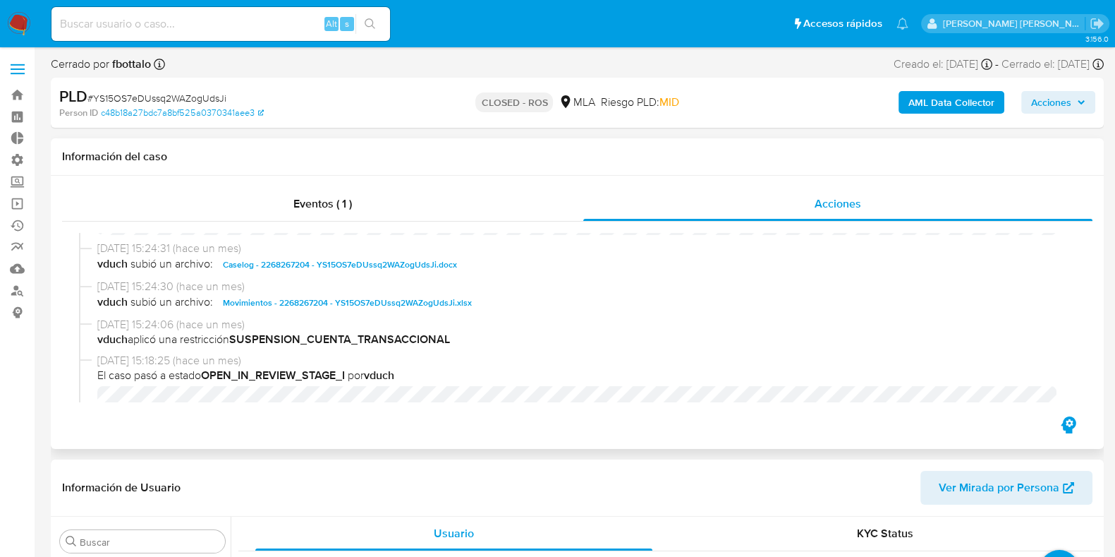
click at [345, 374] on b "OPEN_IN_REVIEW_STAGE_I" at bounding box center [273, 375] width 144 height 16
click at [342, 341] on b "SUSPENSION_CUENTA_TRANSACCIONAL" at bounding box center [339, 339] width 221 height 16
click at [104, 344] on b "vduch" at bounding box center [112, 339] width 30 height 16
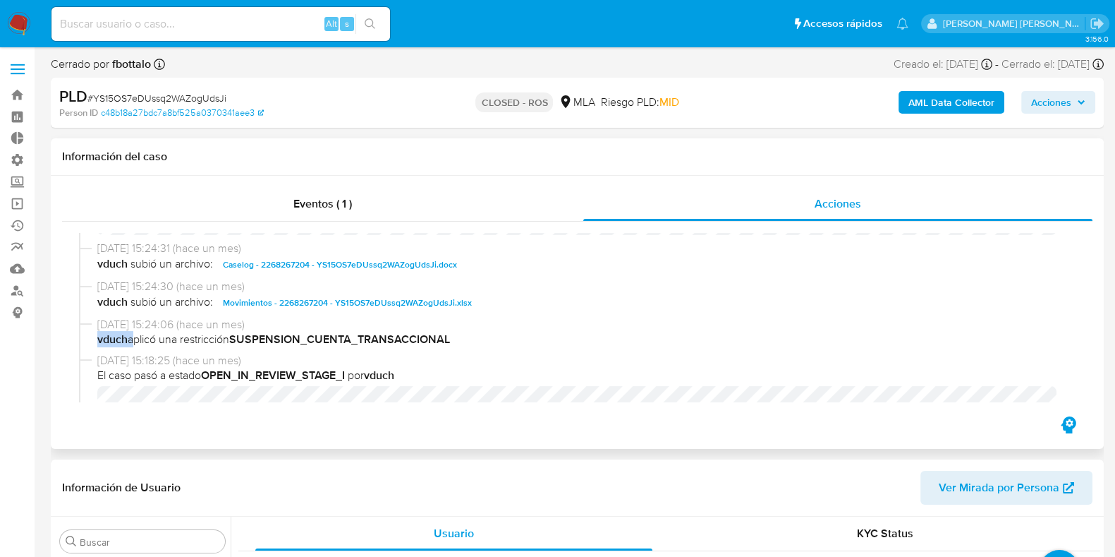
click at [104, 344] on b "vduch" at bounding box center [112, 339] width 30 height 16
click at [296, 338] on b "SUSPENSION_CUENTA_TRANSACCIONAL" at bounding box center [339, 339] width 221 height 16
click at [296, 339] on b "SUSPENSION_CUENTA_TRANSACCIONAL" at bounding box center [339, 339] width 221 height 16
click at [306, 305] on span "Movimientos - 2268267204 - YS15OS7eDUssq2WAZogUdsJi.xlsx" at bounding box center [347, 302] width 249 height 17
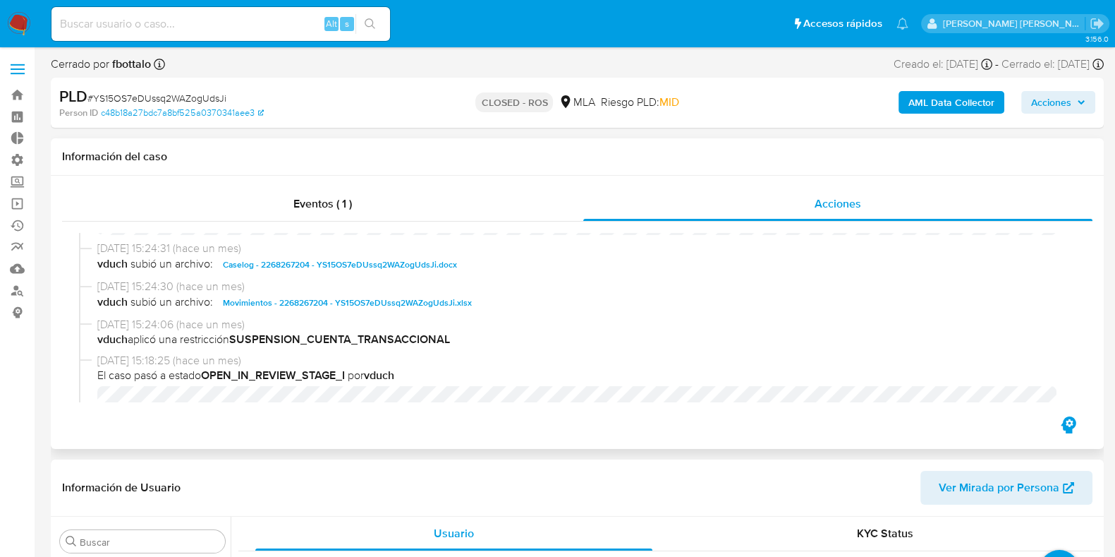
click at [872, 369] on span "El caso pasó a estado OPEN_IN_REVIEW_STAGE_I por vduch" at bounding box center [583, 376] width 973 height 16
click at [339, 270] on span "Caselog - 2268267204 - YS15OS7eDUssq2WAZogUdsJi.docx" at bounding box center [340, 264] width 234 height 17
click at [651, 493] on header "Información de Usuario Ver Mirada por Persona" at bounding box center [577, 488] width 1031 height 34
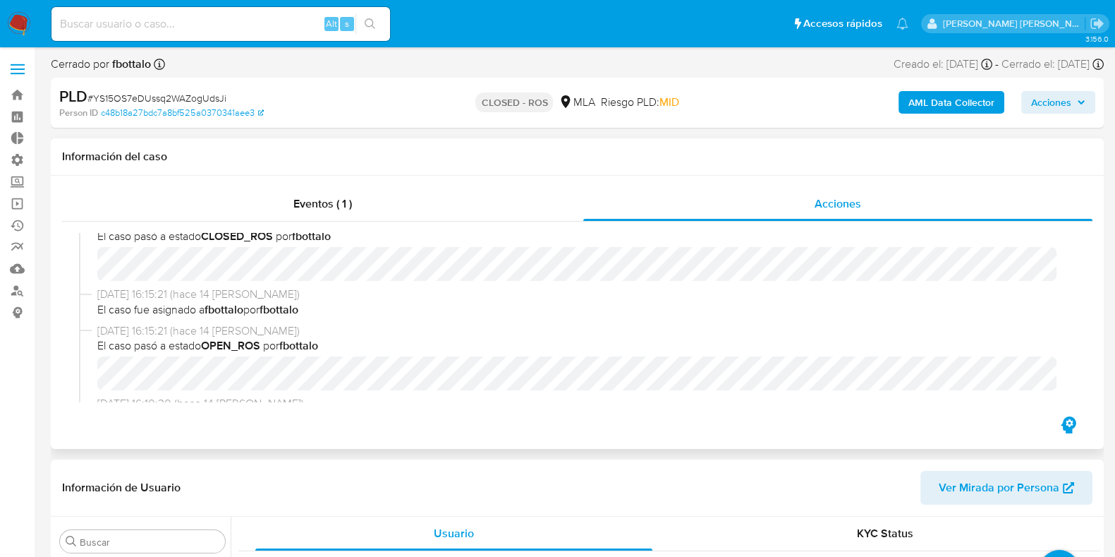
scroll to position [0, 0]
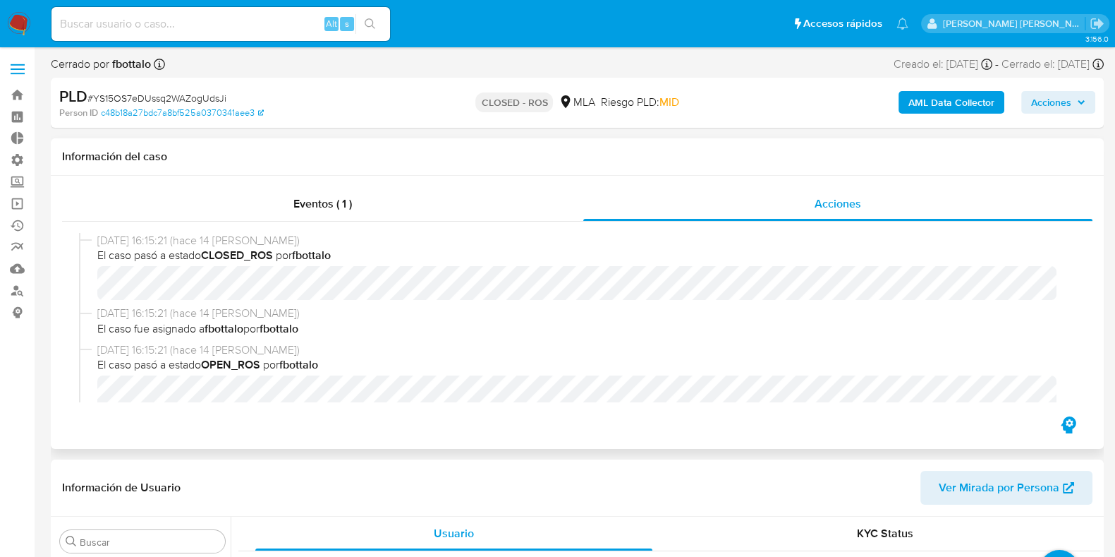
click at [275, 329] on b "fbottalo" at bounding box center [279, 328] width 39 height 16
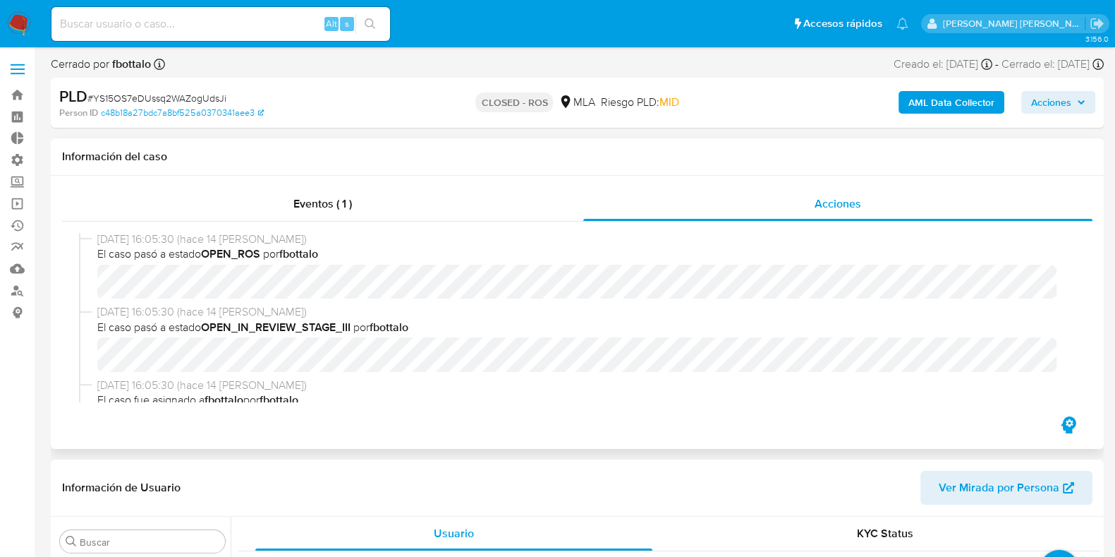
scroll to position [352, 0]
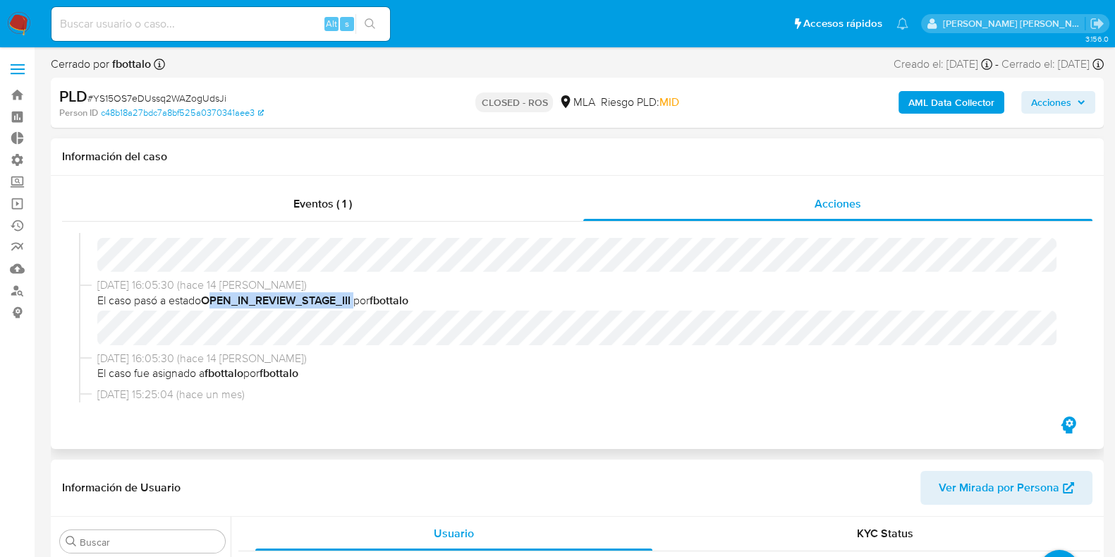
drag, startPoint x: 212, startPoint y: 297, endPoint x: 359, endPoint y: 301, distance: 147.5
click at [359, 301] on span "El caso pasó a estado OPEN_IN_REVIEW_STAGE_III por fbottalo" at bounding box center [583, 301] width 973 height 16
click at [351, 301] on b "OPEN_IN_REVIEW_STAGE_III" at bounding box center [276, 300] width 150 height 16
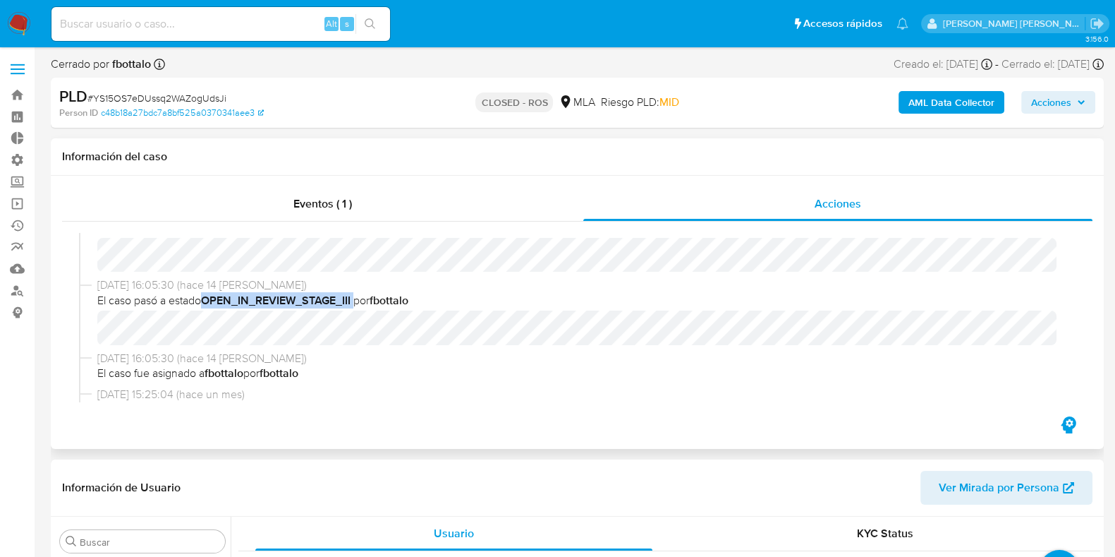
click at [315, 298] on b "OPEN_IN_REVIEW_STAGE_III" at bounding box center [276, 300] width 150 height 16
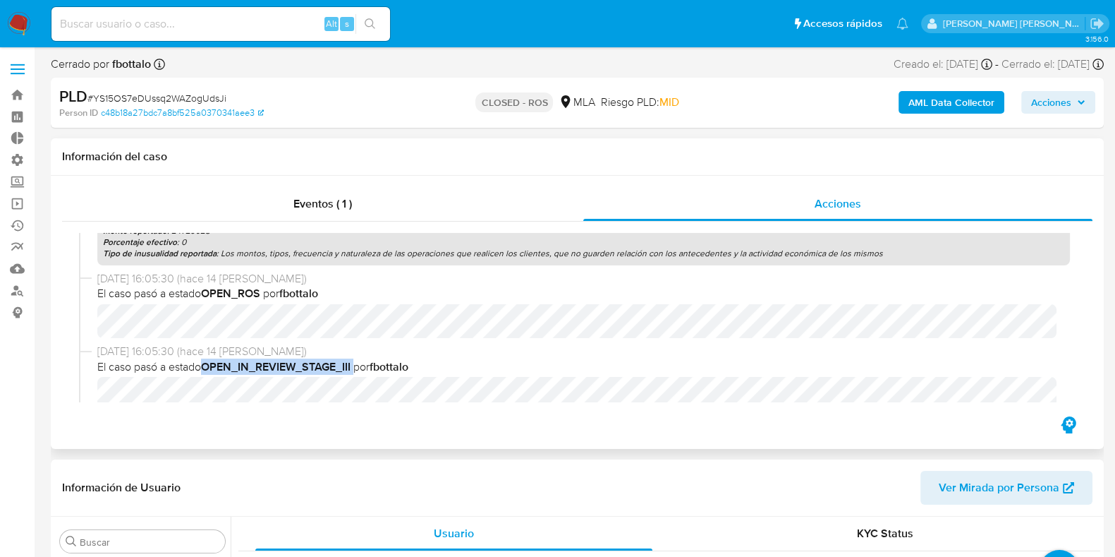
scroll to position [265, 0]
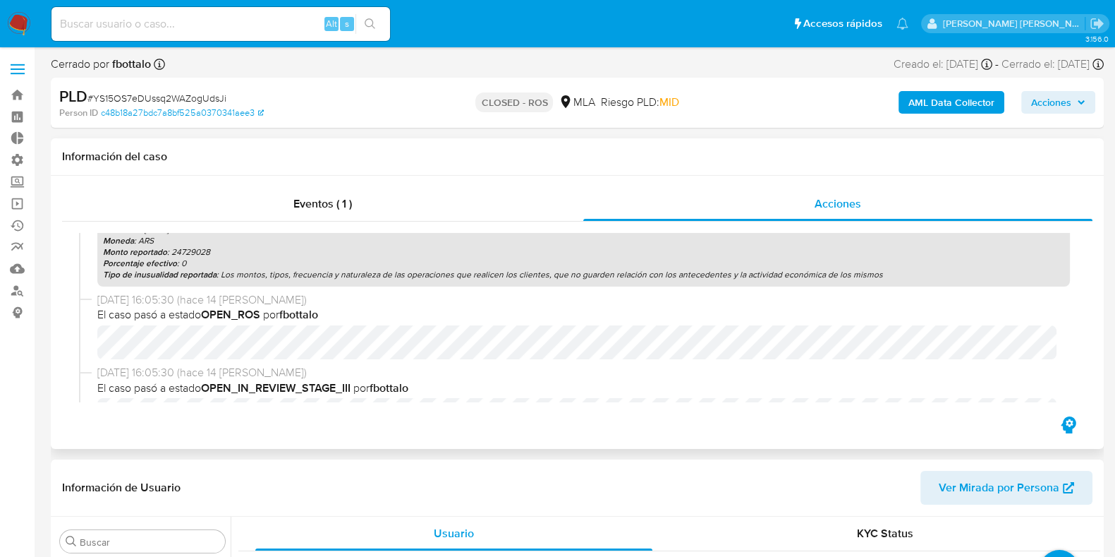
click at [236, 313] on b "OPEN_ROS" at bounding box center [230, 314] width 59 height 16
click at [32, 72] on label at bounding box center [17, 69] width 35 height 30
click at [0, 0] on input "checkbox" at bounding box center [0, 0] width 0 height 0
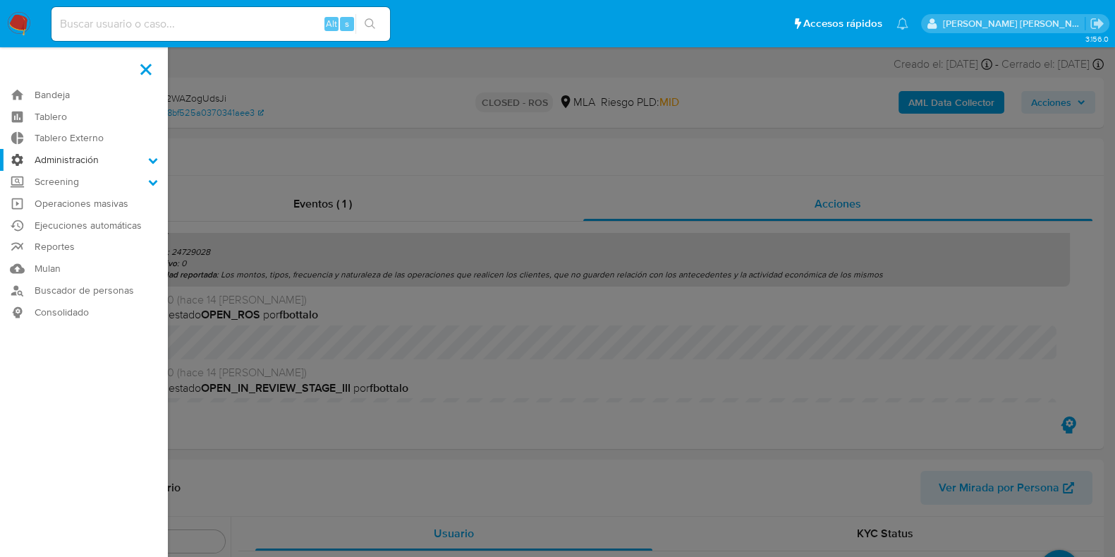
click at [99, 167] on label "Administración" at bounding box center [84, 160] width 168 height 22
click at [0, 0] on input "Administración" at bounding box center [0, 0] width 0 height 0
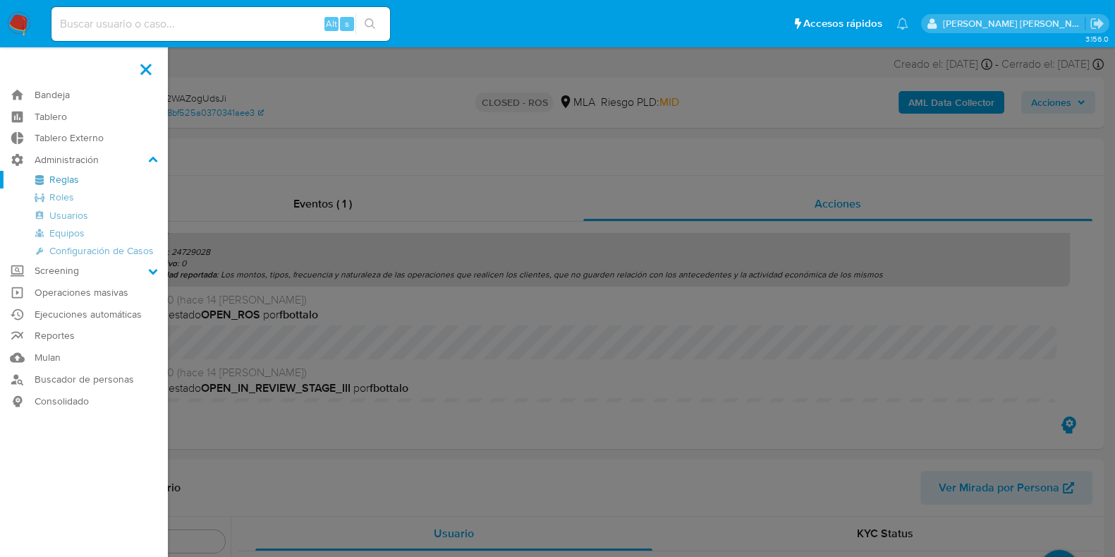
click at [98, 181] on link "Reglas" at bounding box center [84, 180] width 168 height 18
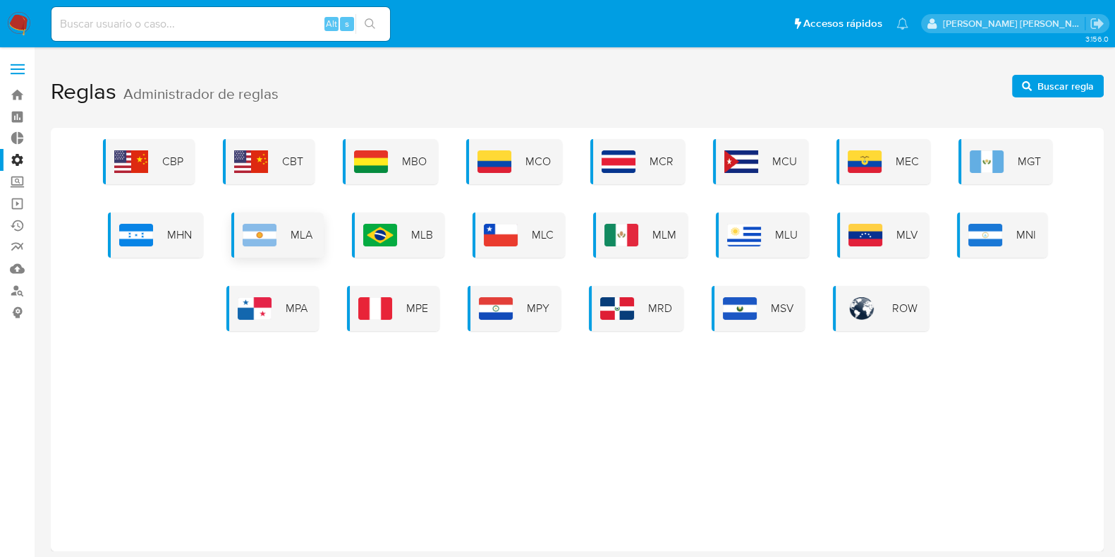
click at [291, 239] on span "MLA" at bounding box center [302, 235] width 22 height 16
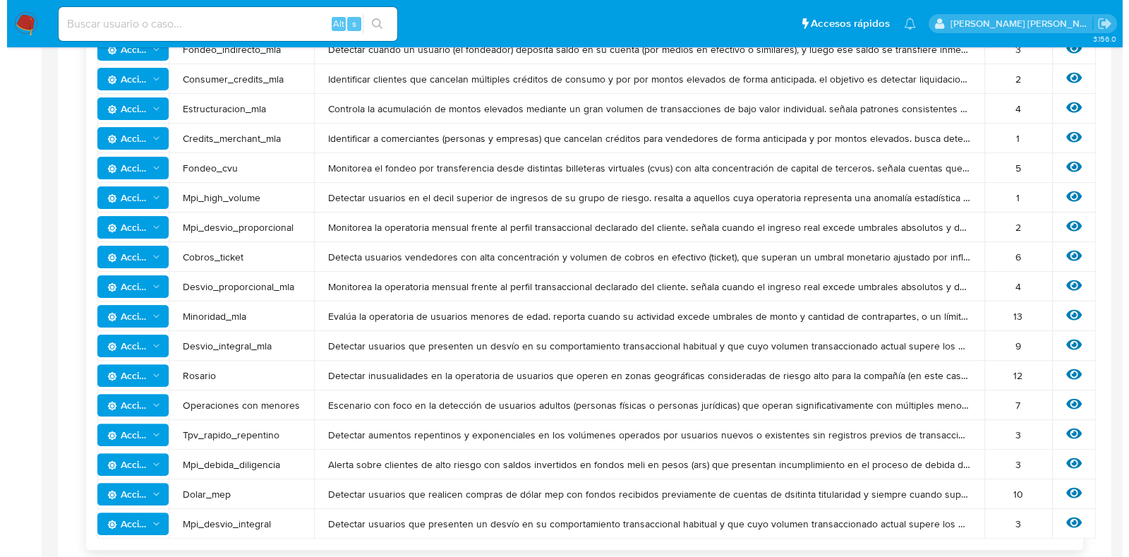
scroll to position [529, 0]
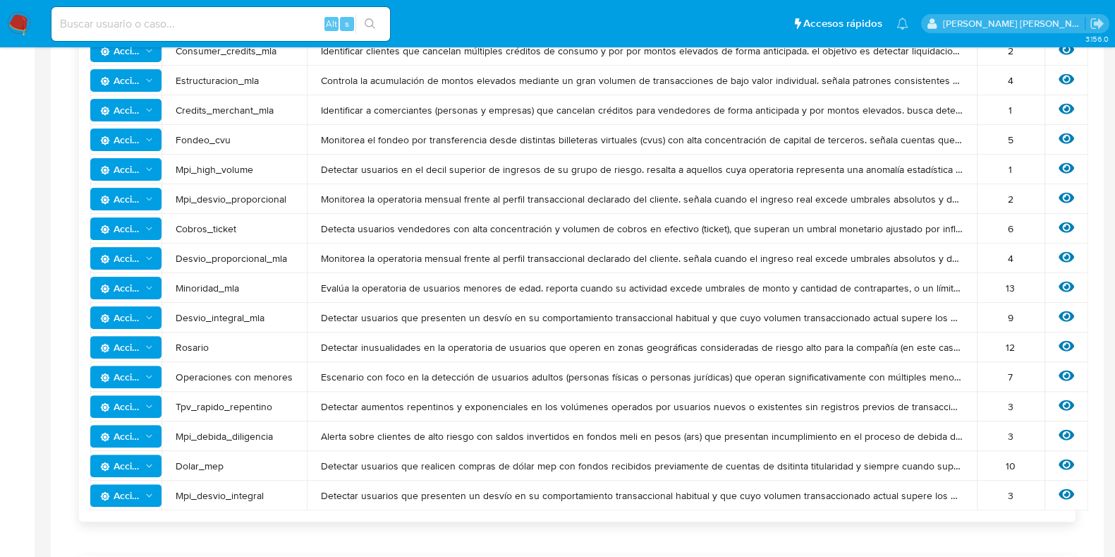
click at [150, 344] on icon "Acciones" at bounding box center [149, 346] width 11 height 11
click at [140, 300] on td "Acciones" at bounding box center [125, 288] width 71 height 30
click at [1059, 279] on icon at bounding box center [1067, 287] width 16 height 16
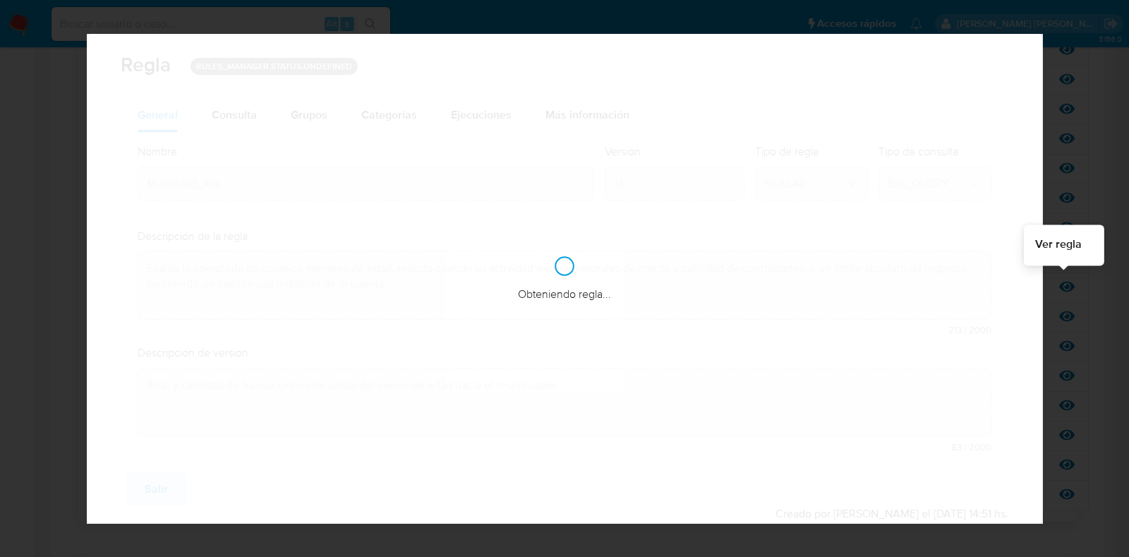
checkbox input "true"
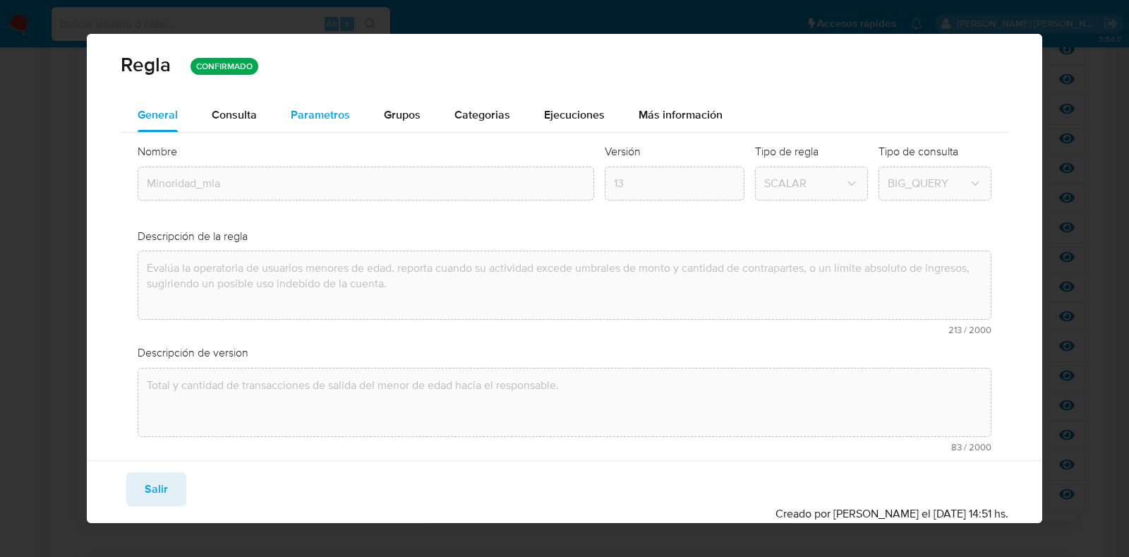
click at [310, 113] on span "Parametros" at bounding box center [320, 115] width 59 height 16
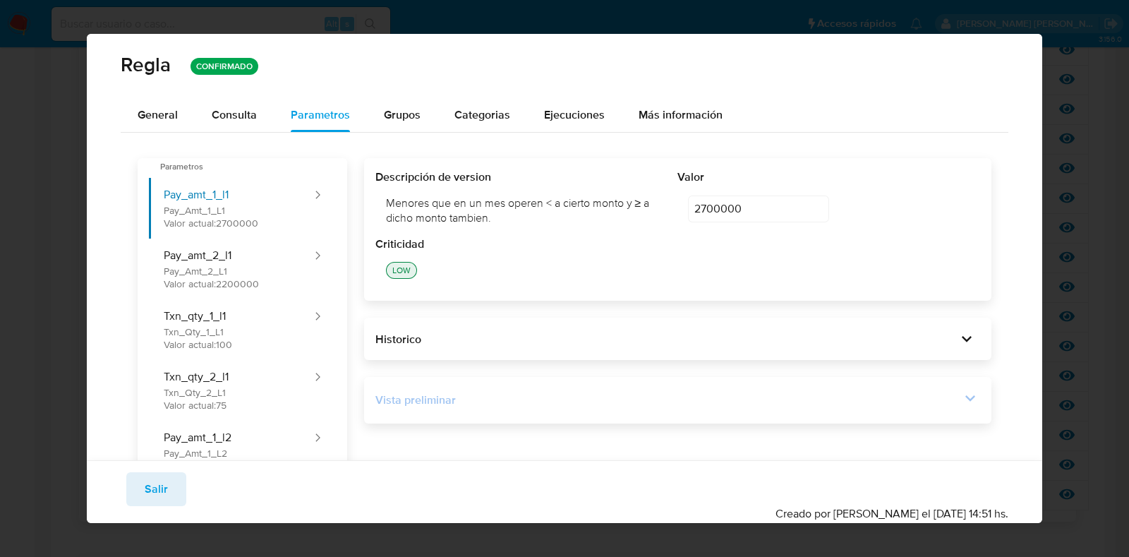
click at [641, 394] on div "Vista preliminar" at bounding box center [667, 400] width 585 height 16
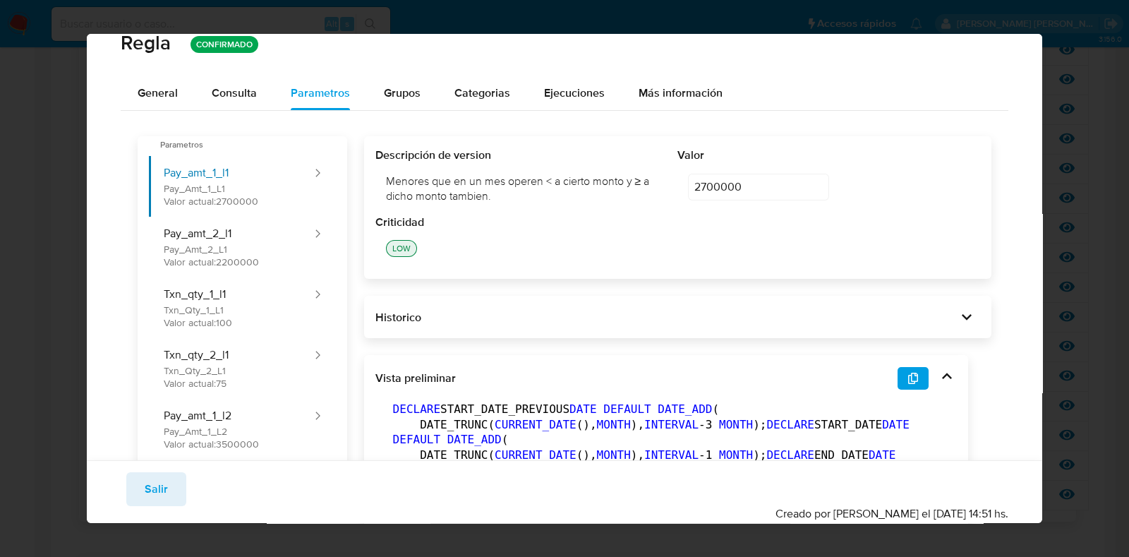
scroll to position [0, 0]
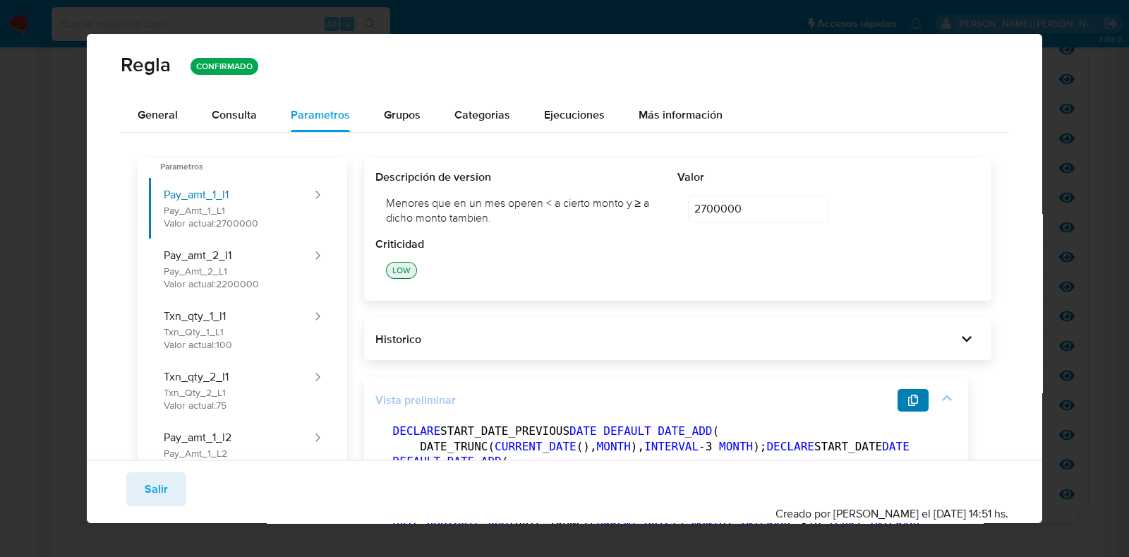
click at [909, 397] on icon "button" at bounding box center [912, 399] width 11 height 11
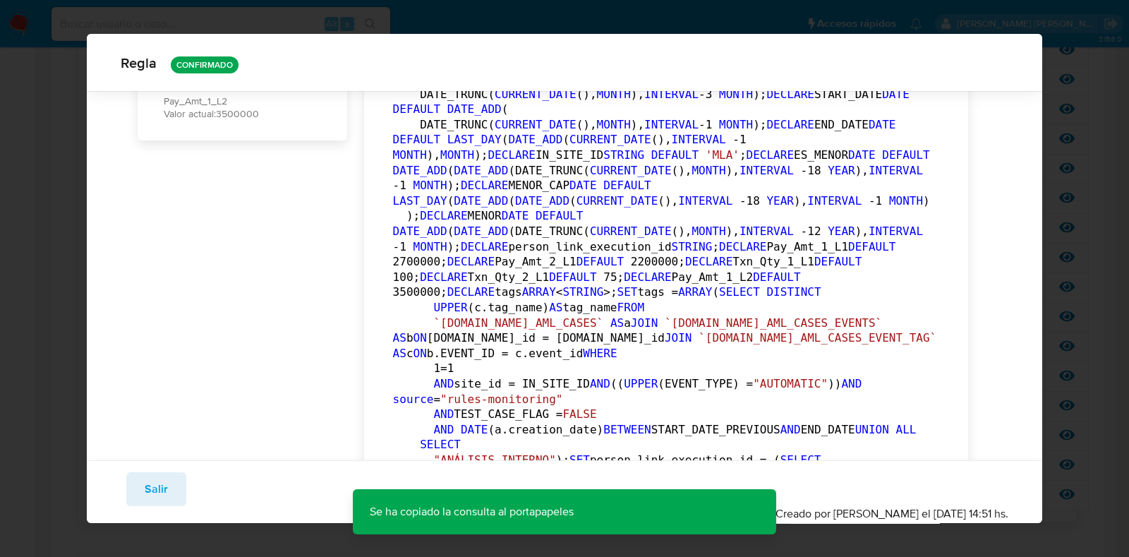
scroll to position [346, 0]
click at [167, 488] on button "Salir" at bounding box center [156, 489] width 60 height 34
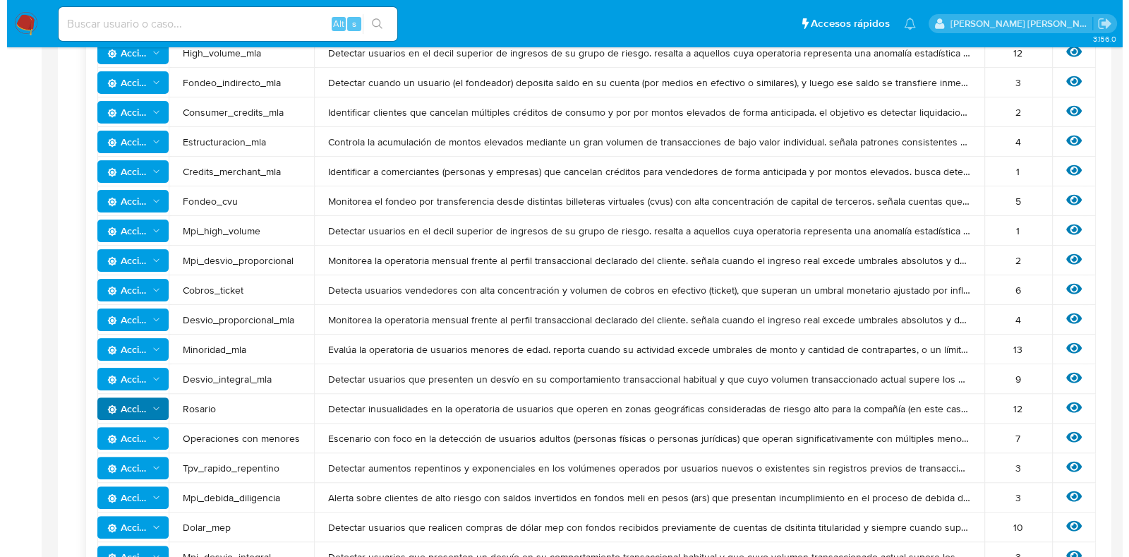
scroll to position [441, 0]
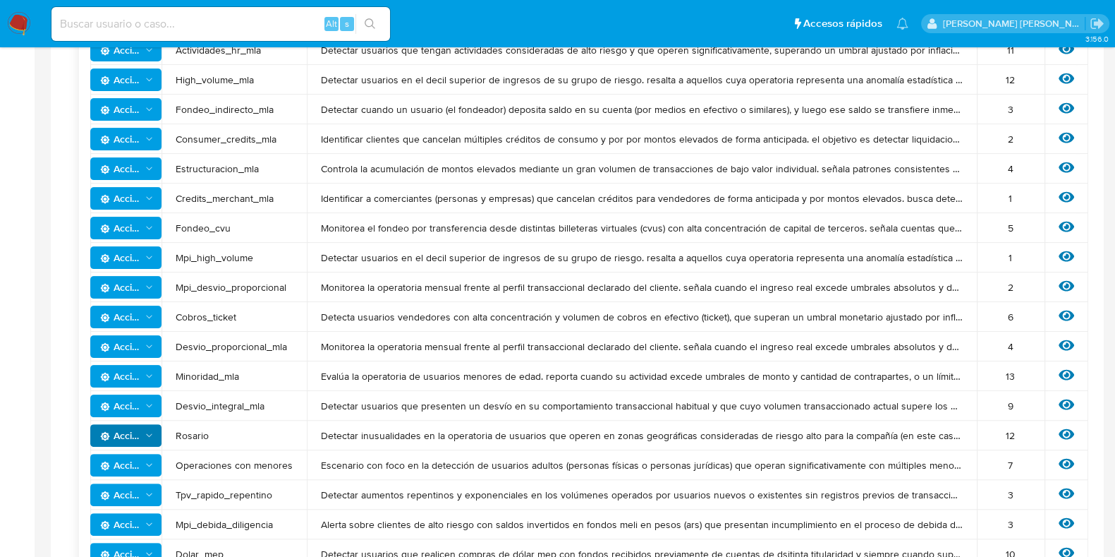
click at [147, 322] on span "Acciones" at bounding box center [127, 317] width 54 height 20
click at [352, 350] on span "Monitorea la operatoria mensual frente al perfil transaccional declarado del cl…" at bounding box center [642, 346] width 642 height 13
click at [1063, 343] on icon at bounding box center [1067, 345] width 16 height 11
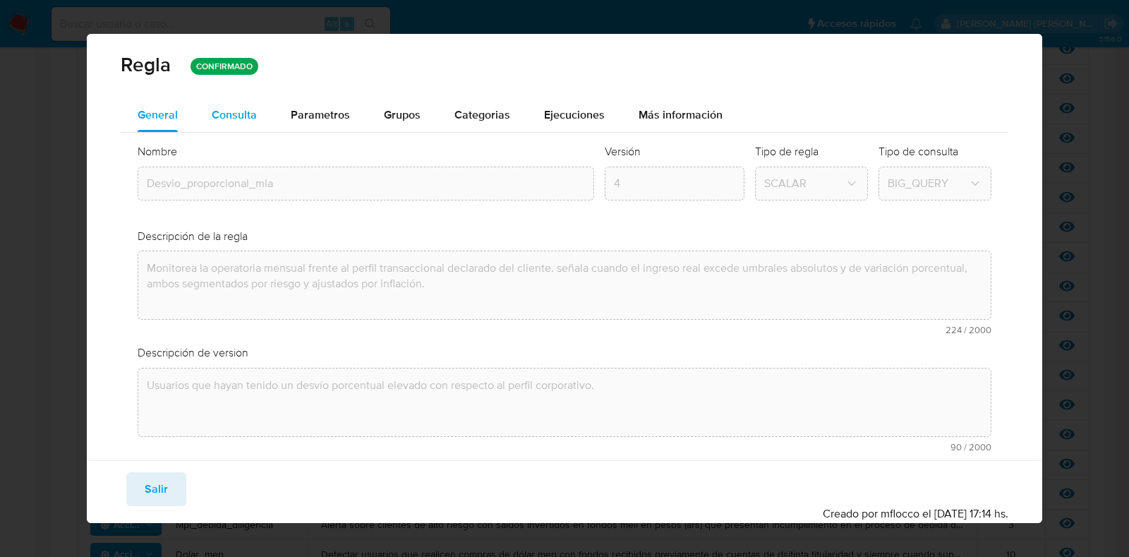
click at [241, 115] on span "Consulta" at bounding box center [234, 115] width 45 height 16
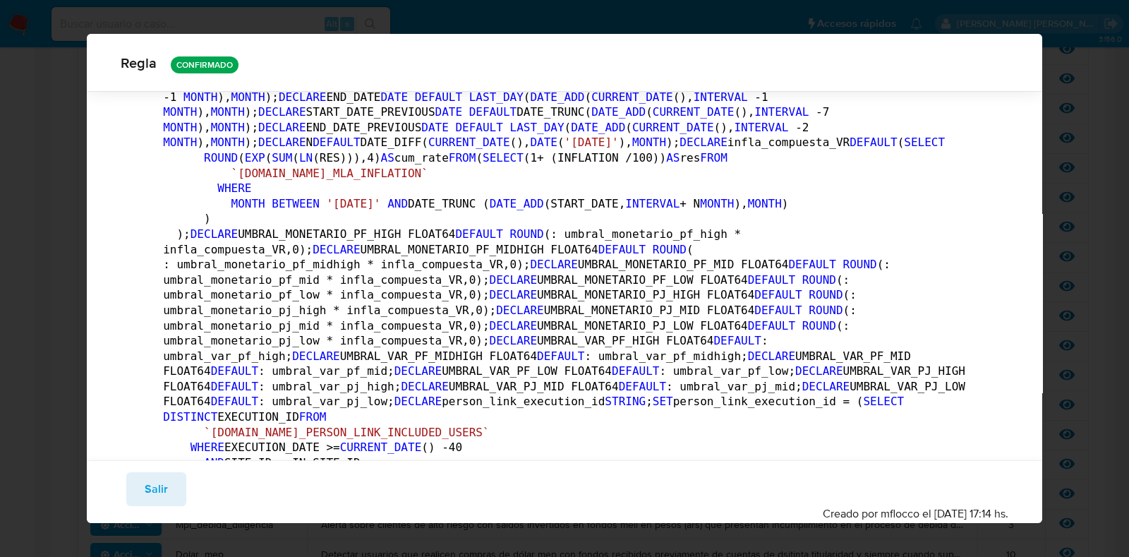
scroll to position [0, 0]
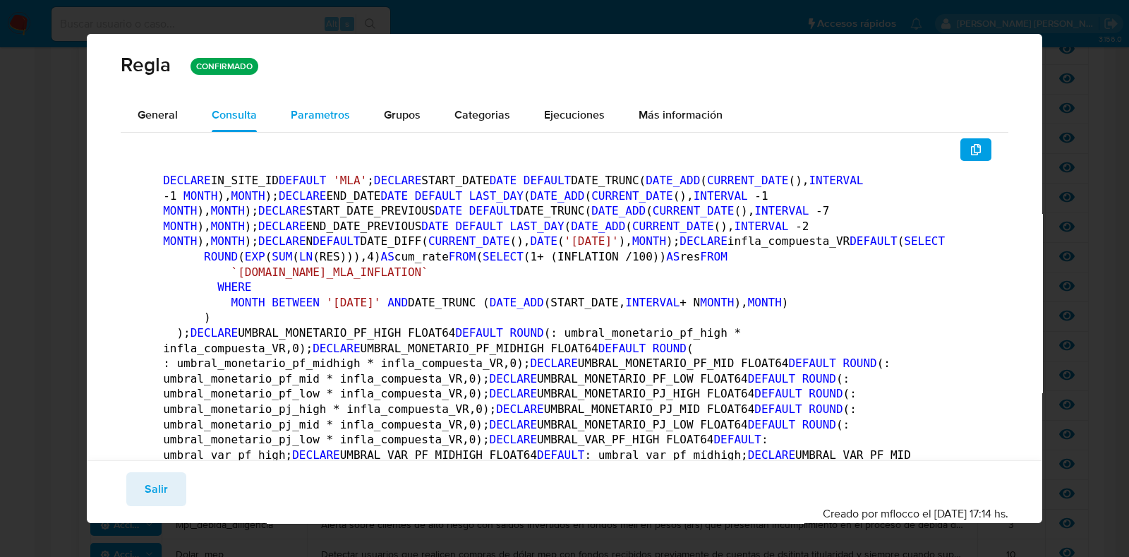
click at [322, 125] on div "Parametros" at bounding box center [320, 115] width 59 height 34
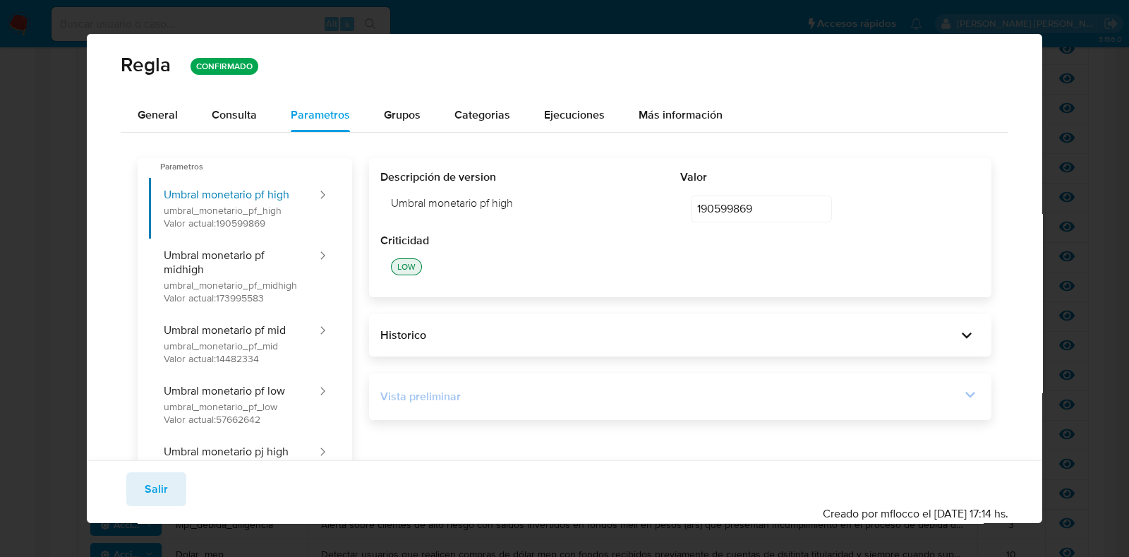
click at [550, 389] on div "Vista preliminar" at bounding box center [670, 397] width 580 height 16
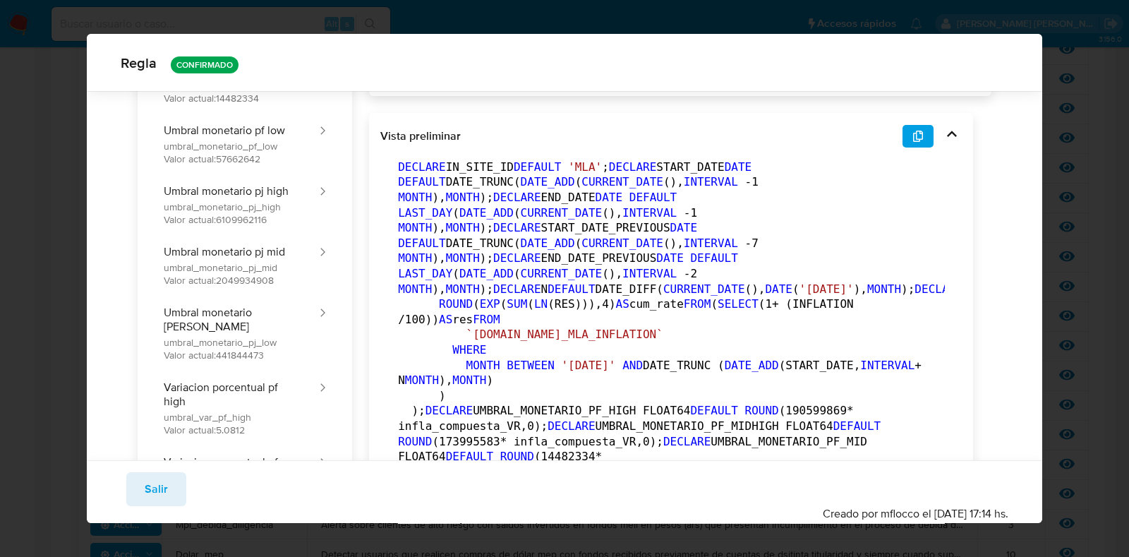
scroll to position [258, 0]
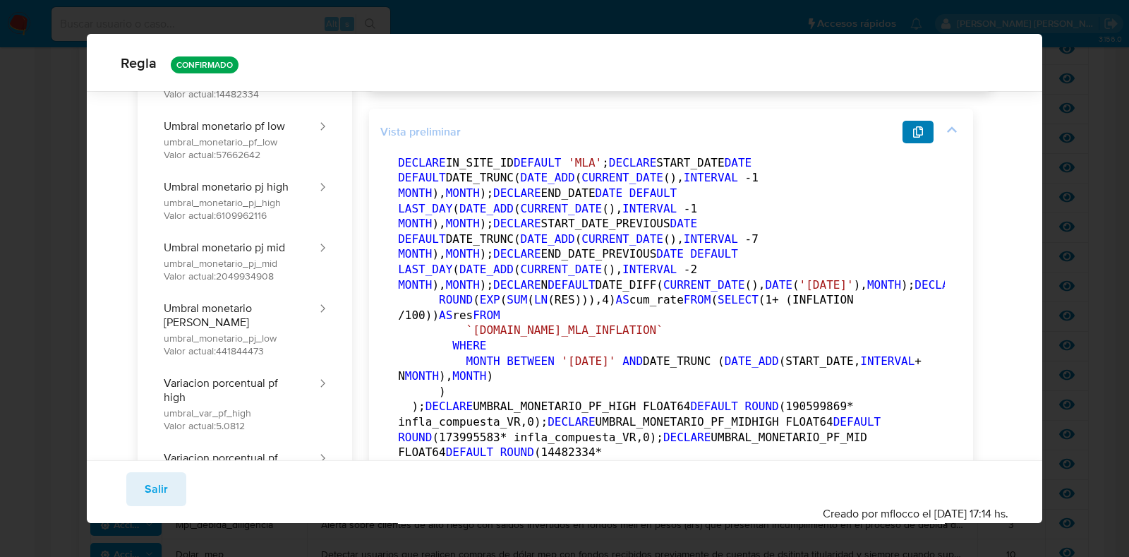
click at [915, 133] on icon "button" at bounding box center [917, 131] width 11 height 11
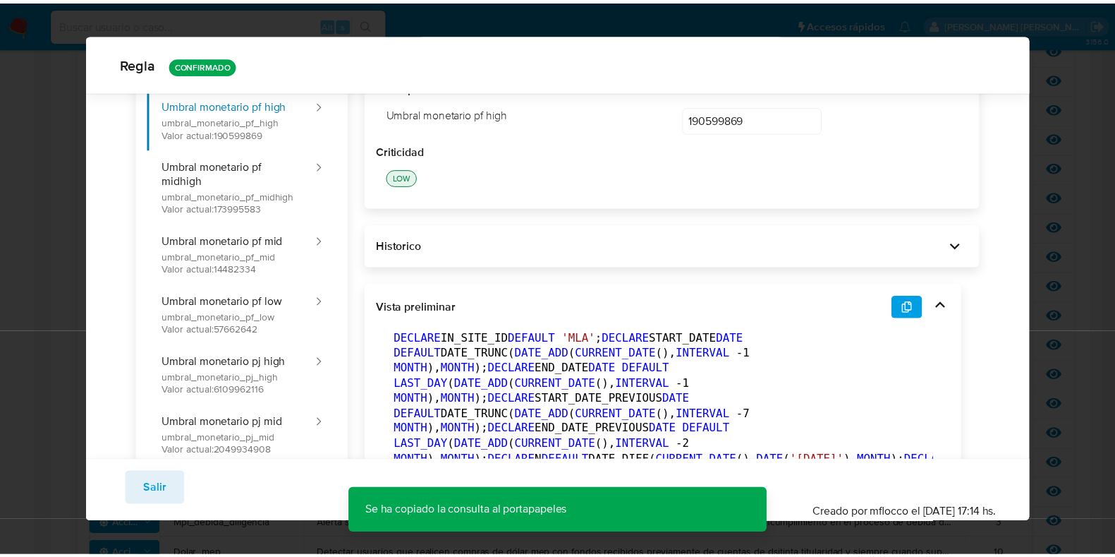
scroll to position [0, 0]
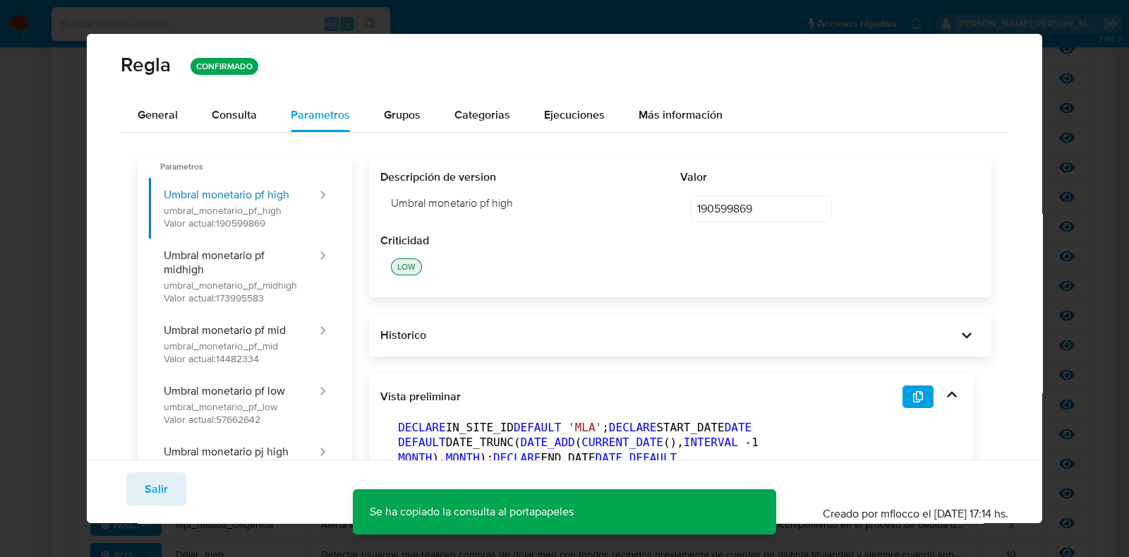
click at [25, 262] on div "Regla CONFIRMADO General Consulta Parametros Grupos Categorias Ejecuciones Más …" at bounding box center [564, 278] width 1129 height 557
click at [169, 488] on button "Salir" at bounding box center [156, 489] width 60 height 34
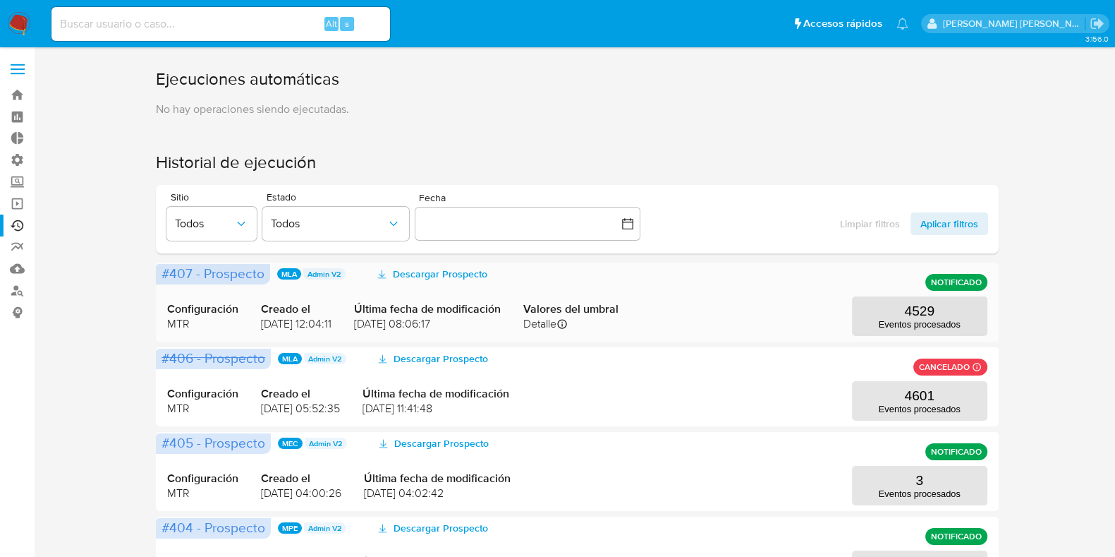
drag, startPoint x: 183, startPoint y: 278, endPoint x: 300, endPoint y: 298, distance: 118.2
click at [300, 298] on div "#407 - Prospecto MLA Admin V2 Descargar Prospecto NOTIFICADO Configuración MTR …" at bounding box center [577, 301] width 842 height 79
click at [308, 301] on span "Creado el" at bounding box center [296, 309] width 71 height 16
drag, startPoint x: 931, startPoint y: 283, endPoint x: 983, endPoint y: 280, distance: 51.6
click at [983, 280] on p "NOTIFICADO" at bounding box center [957, 282] width 62 height 17
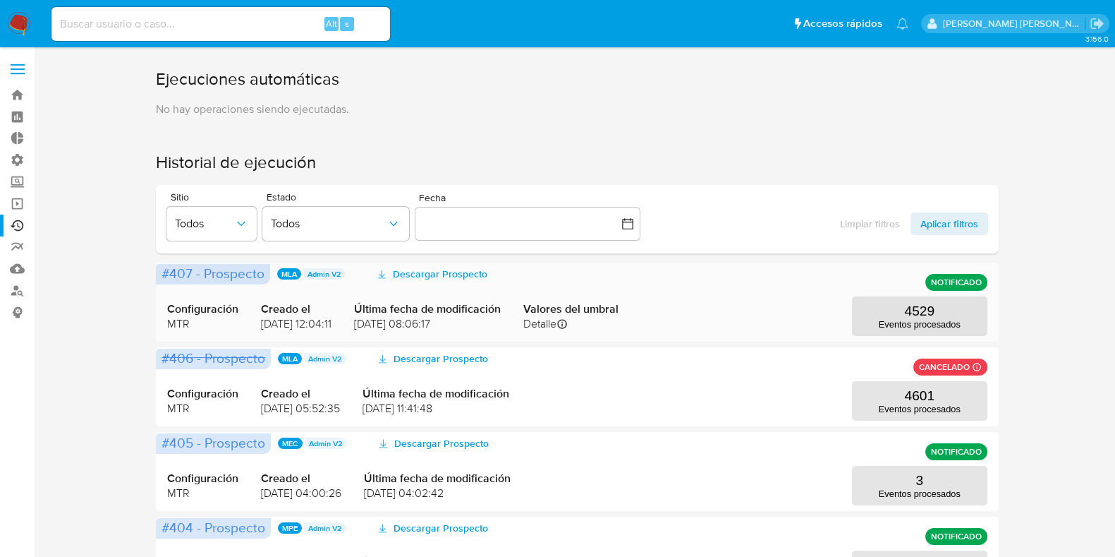
click at [967, 283] on span "NOTIFICADO" at bounding box center [956, 282] width 51 height 6
click at [940, 282] on span "NOTIFICADO" at bounding box center [956, 282] width 51 height 6
click at [932, 282] on span "NOTIFICADO" at bounding box center [956, 282] width 51 height 6
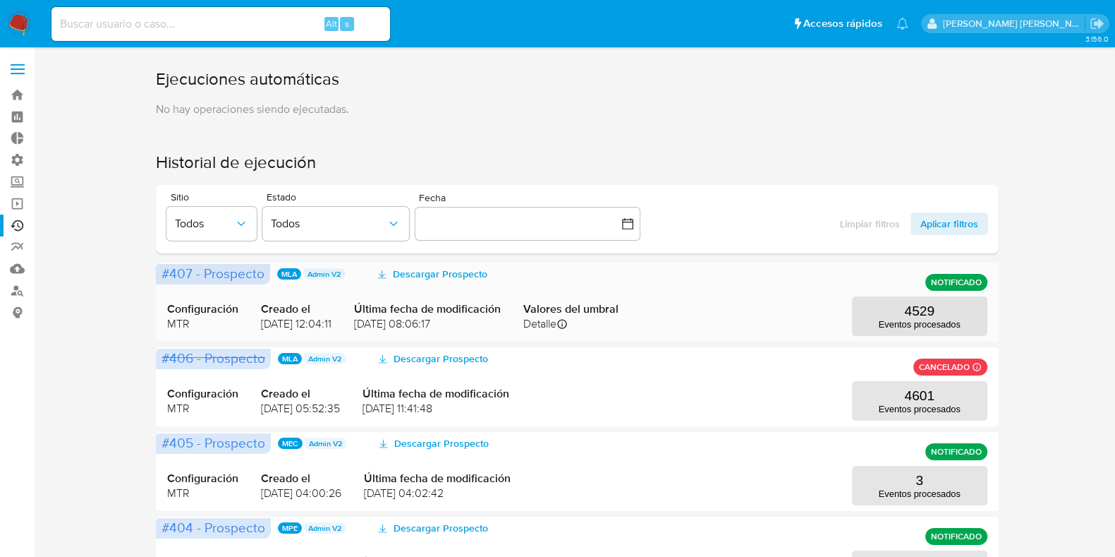
click at [932, 282] on span "NOTIFICADO" at bounding box center [956, 282] width 51 height 6
drag, startPoint x: 267, startPoint y: 320, endPoint x: 335, endPoint y: 322, distance: 67.7
click at [332, 322] on span "[DATE] 12:04:11" at bounding box center [296, 324] width 71 height 16
click at [332, 322] on span "08/08/2025 12:04:11" at bounding box center [296, 324] width 71 height 16
drag, startPoint x: 387, startPoint y: 321, endPoint x: 419, endPoint y: 322, distance: 32.5
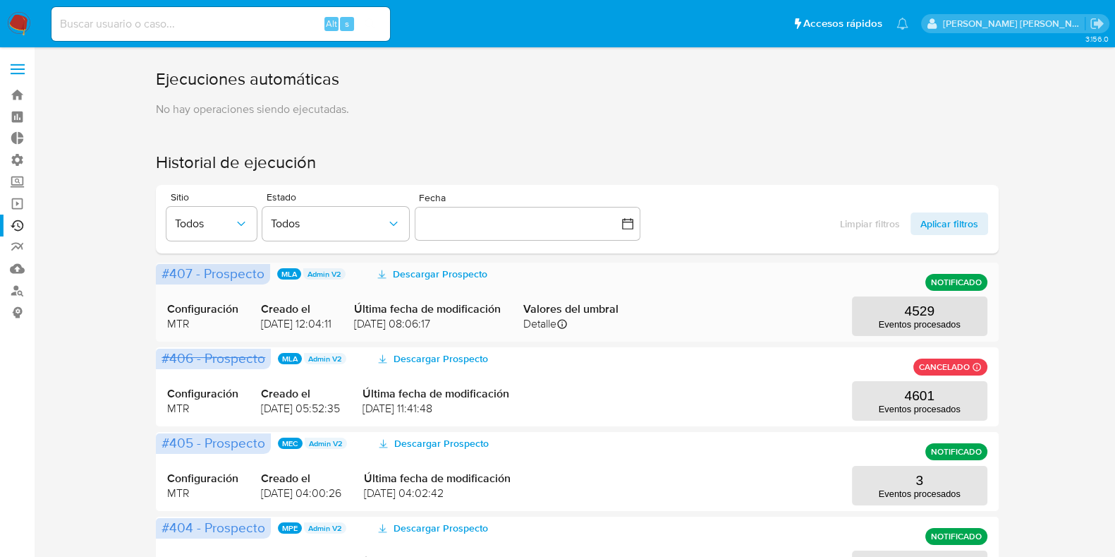
click at [419, 322] on span "12/08/2025 08:06:17" at bounding box center [427, 324] width 147 height 16
click at [413, 321] on span "12/08/2025 08:06:17" at bounding box center [427, 324] width 147 height 16
click at [392, 321] on span "12/08/2025 08:06:17" at bounding box center [427, 324] width 147 height 16
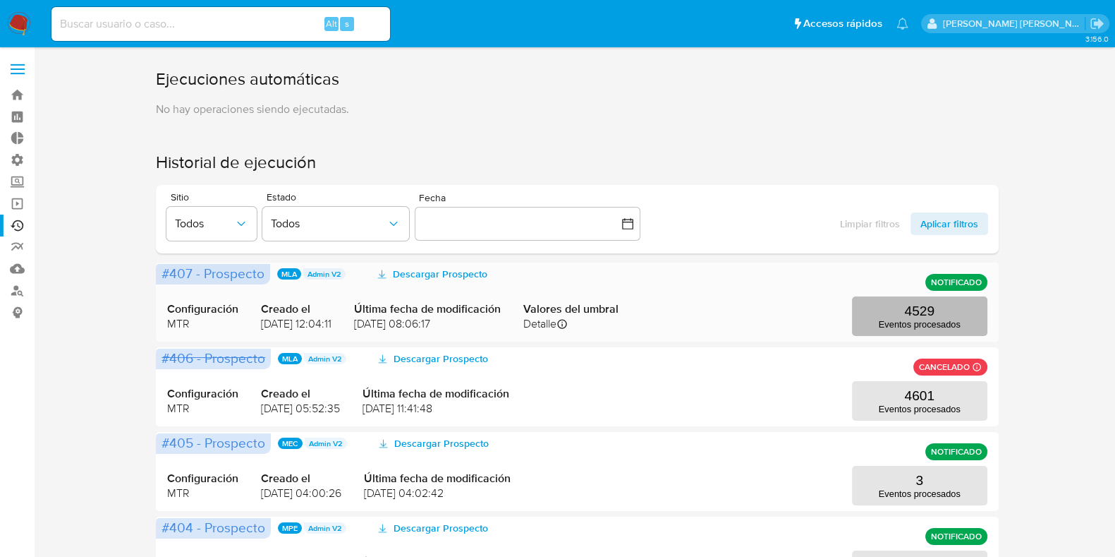
click at [899, 326] on p "Eventos procesados" at bounding box center [920, 324] width 82 height 11
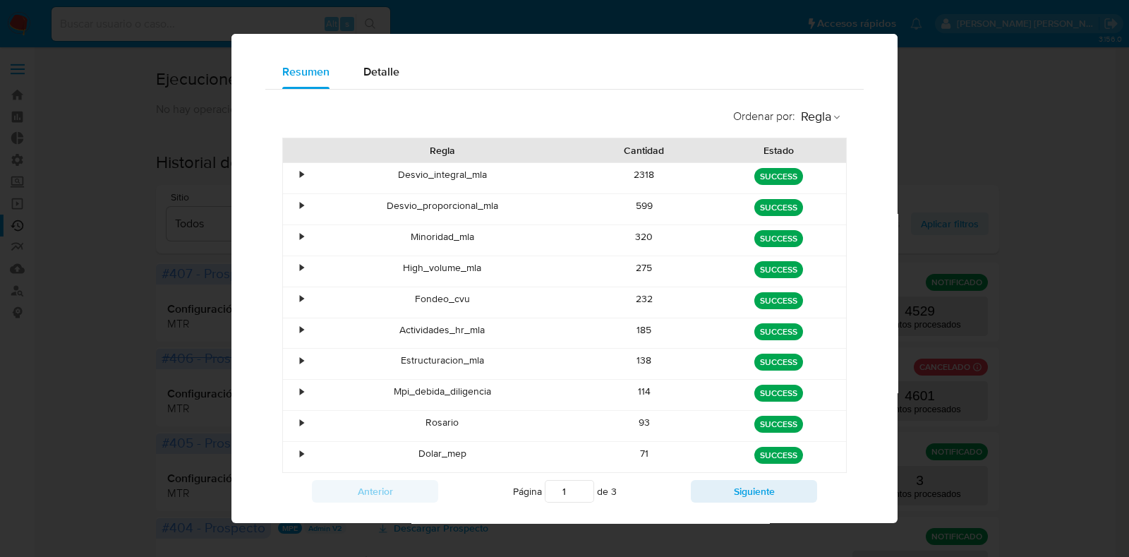
scroll to position [52, 0]
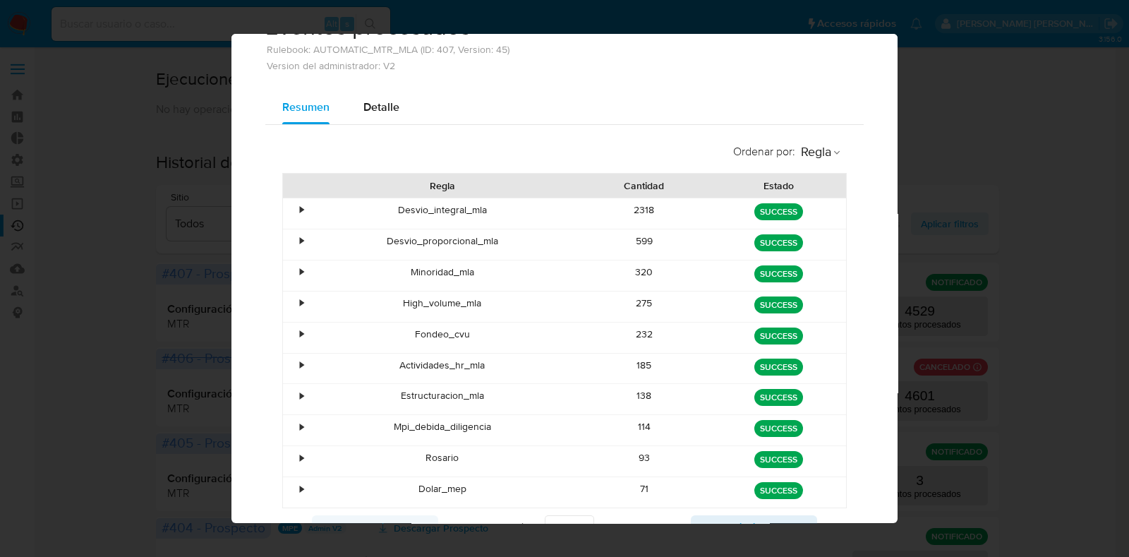
drag, startPoint x: 797, startPoint y: 259, endPoint x: 785, endPoint y: 280, distance: 24.7
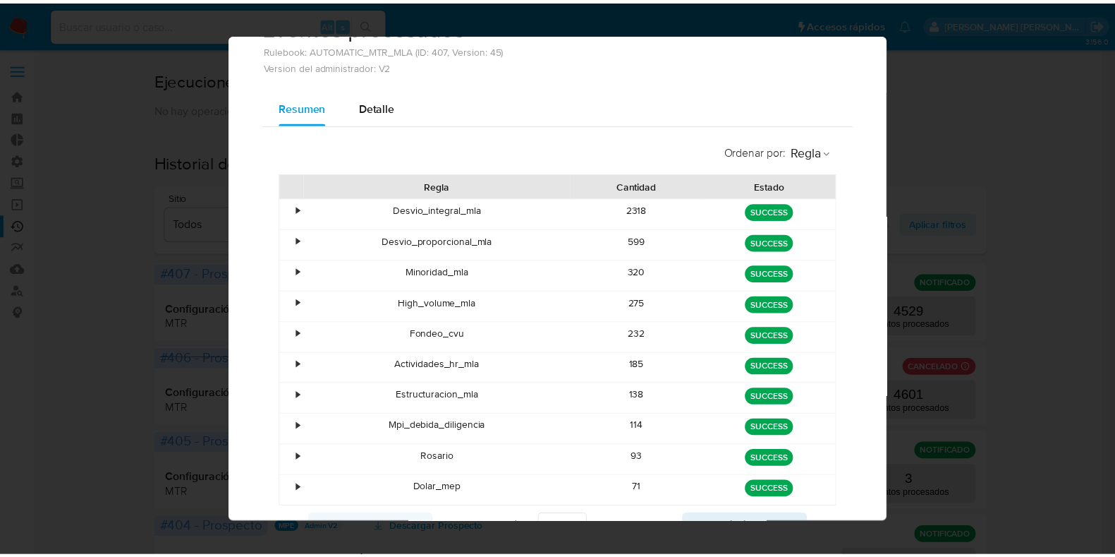
scroll to position [0, 0]
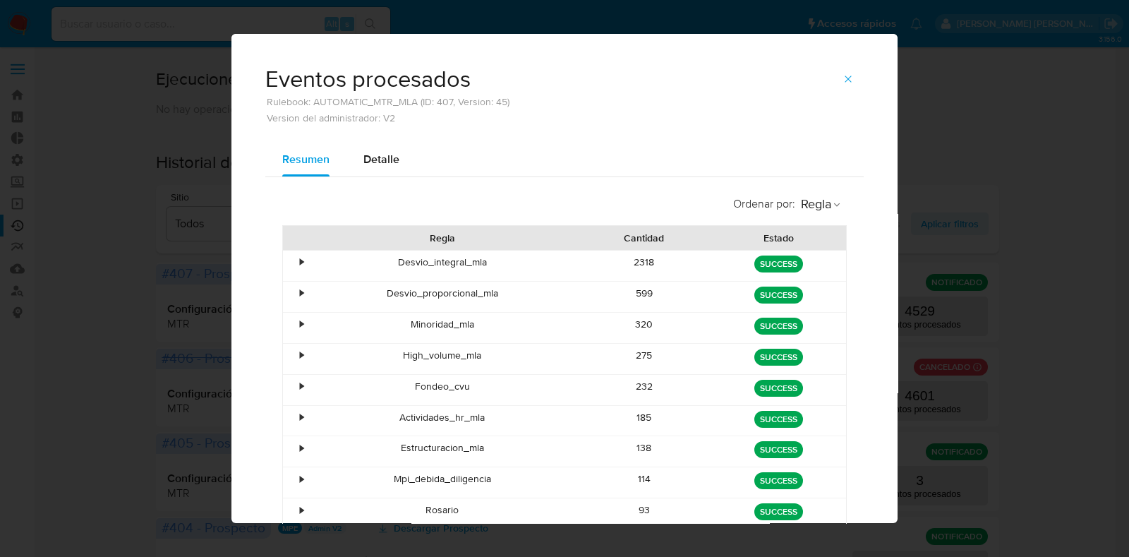
drag, startPoint x: 785, startPoint y: 280, endPoint x: 540, endPoint y: 181, distance: 263.3
click at [540, 181] on div "Ordenar por : Regla Regla Cantidad Estado • Desvio_integral_mla 2318 green SUCC…" at bounding box center [564, 392] width 598 height 431
click at [842, 83] on icon "button" at bounding box center [847, 78] width 11 height 11
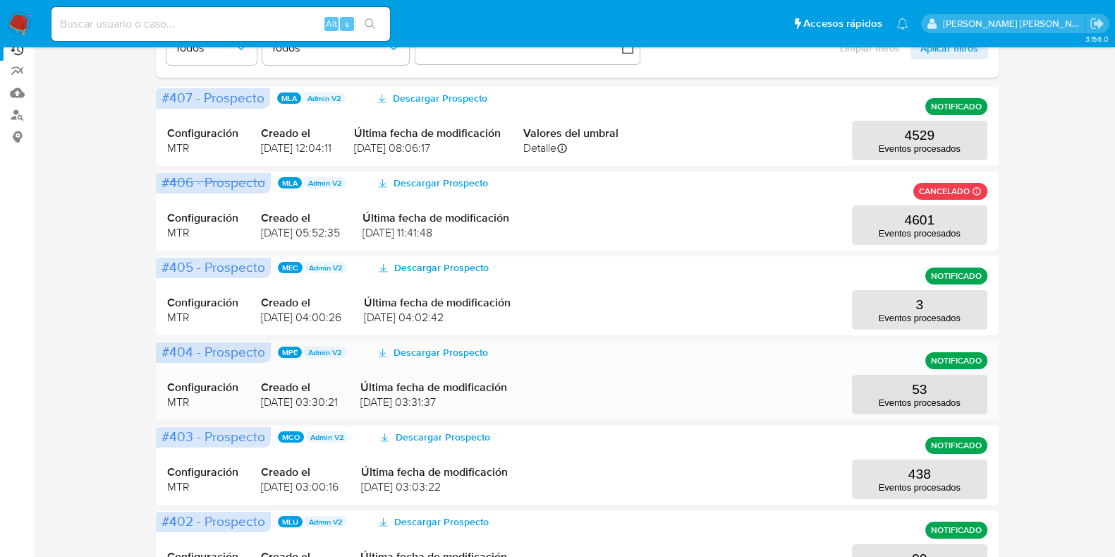
scroll to position [265, 0]
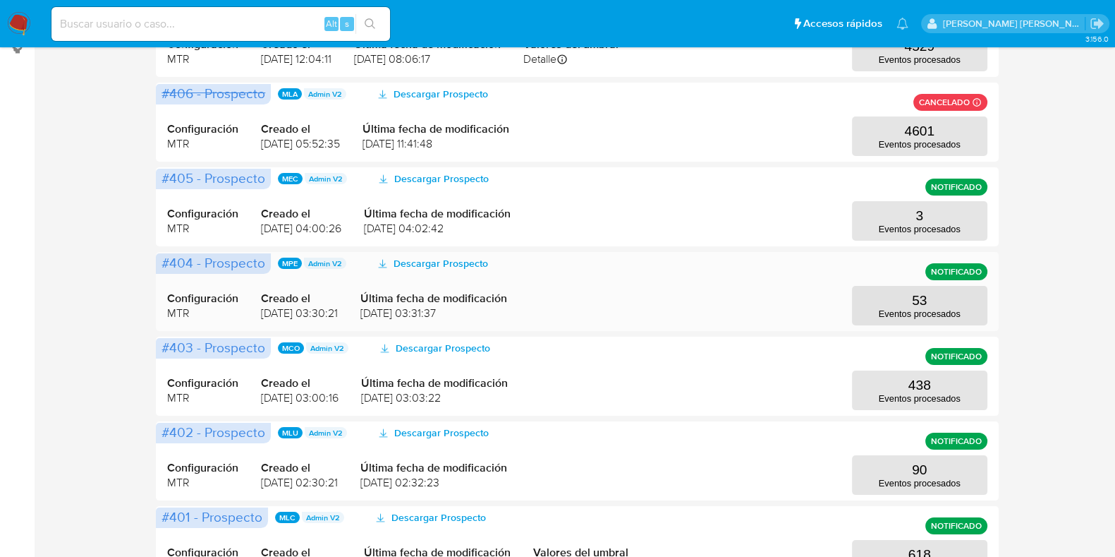
click at [282, 312] on span "08/08/2025 03:30:21" at bounding box center [299, 313] width 77 height 16
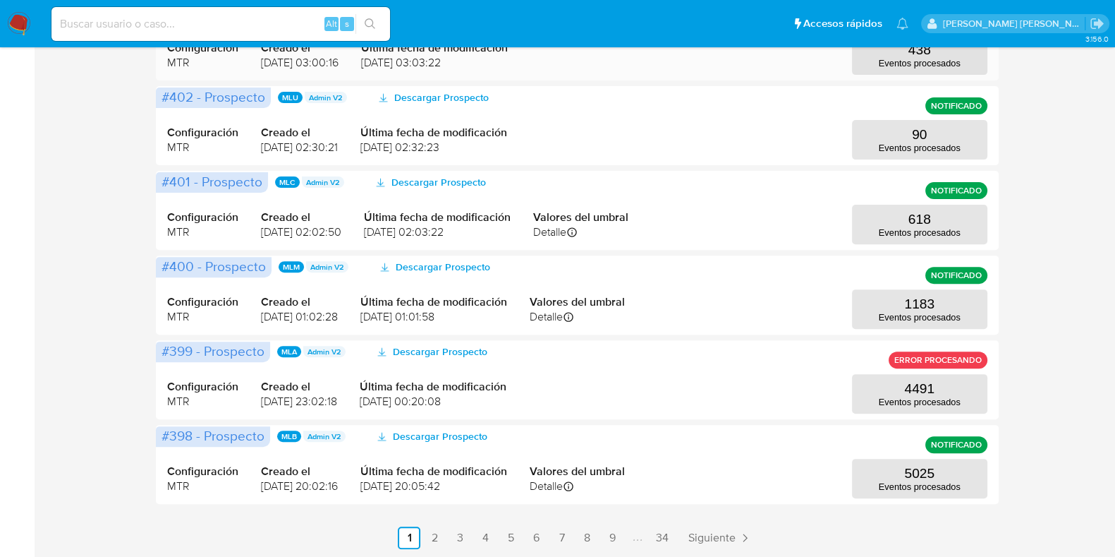
scroll to position [600, 0]
click at [442, 538] on link "2" at bounding box center [434, 537] width 23 height 23
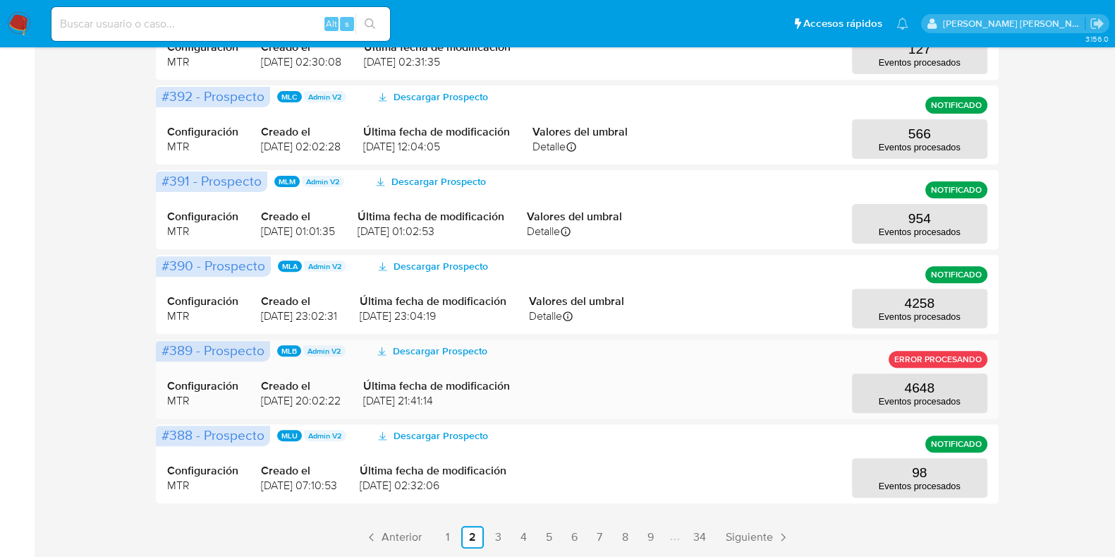
drag, startPoint x: 286, startPoint y: 315, endPoint x: 315, endPoint y: 355, distance: 49.5
click at [275, 315] on span "07/07/2025 23:02:31" at bounding box center [299, 316] width 76 height 16
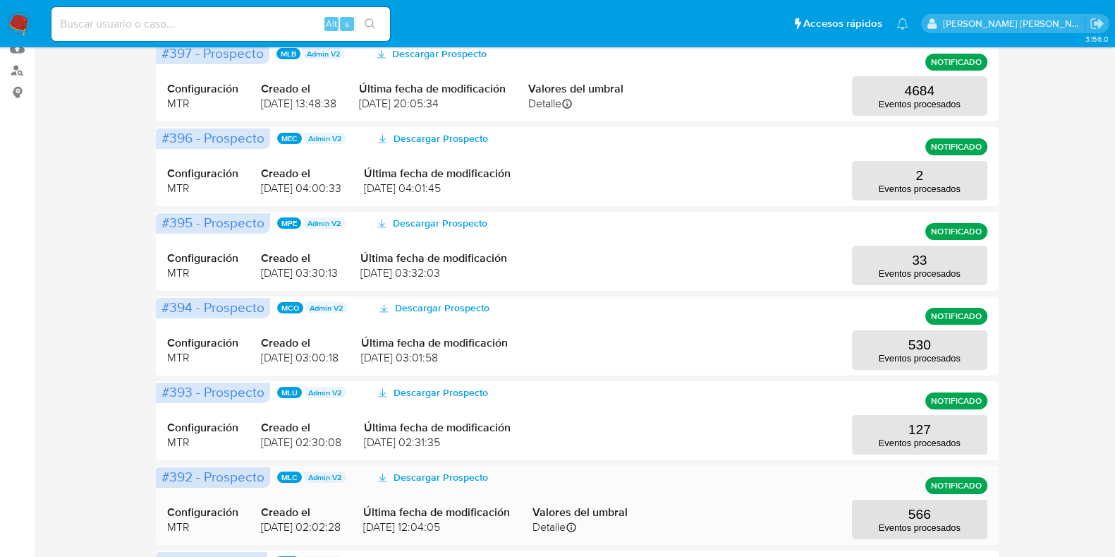
scroll to position [159, 0]
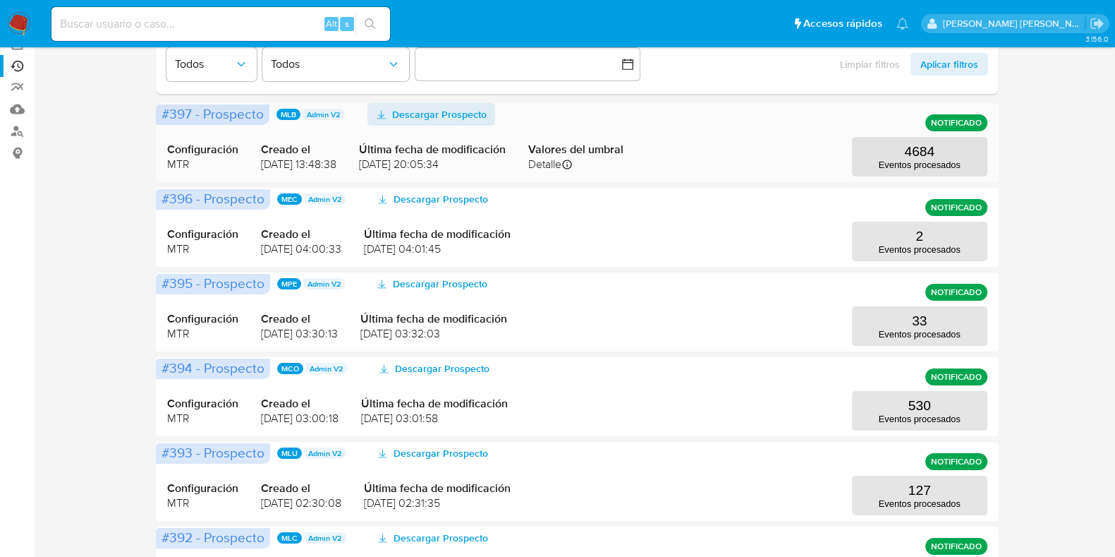
click at [456, 114] on span "Descargar Prospecto" at bounding box center [439, 114] width 95 height 23
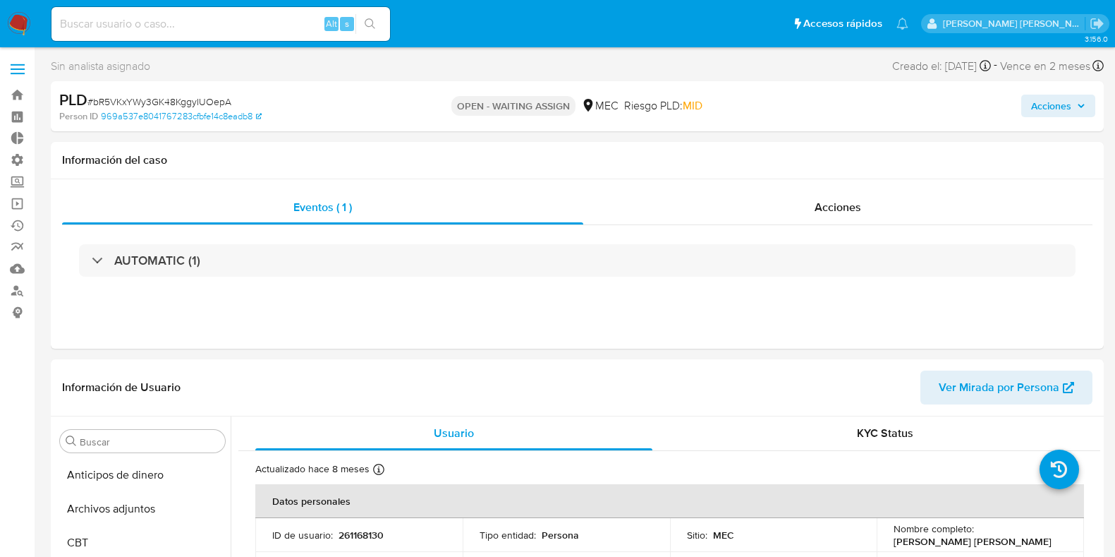
select select "10"
click at [775, 207] on div "Acciones" at bounding box center [837, 207] width 509 height 34
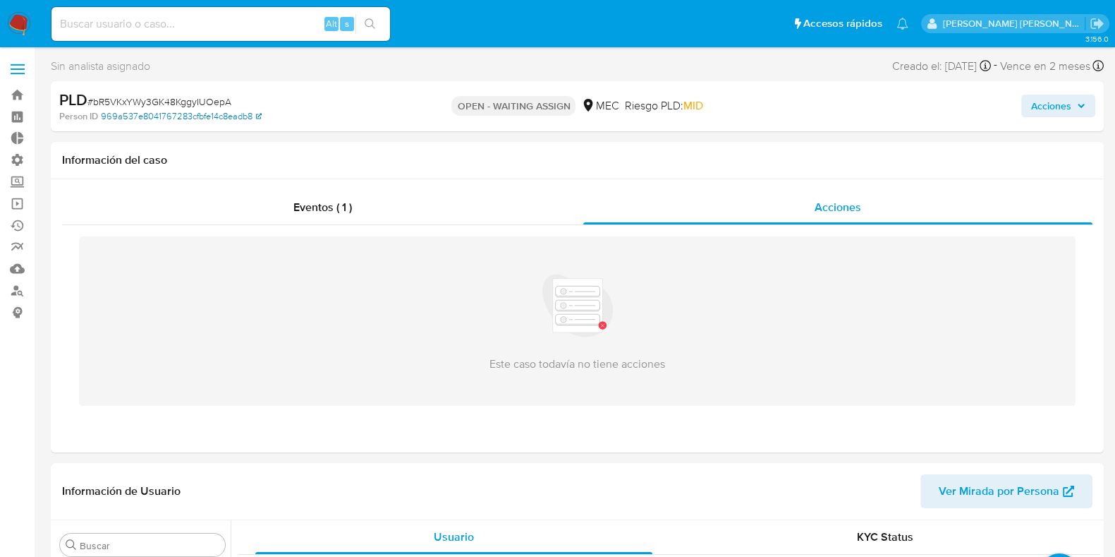
click at [172, 117] on link "969a537e8041767283cfbfe14c8eadb8" at bounding box center [181, 116] width 161 height 13
click at [487, 219] on div "Eventos ( 1 )" at bounding box center [322, 207] width 521 height 34
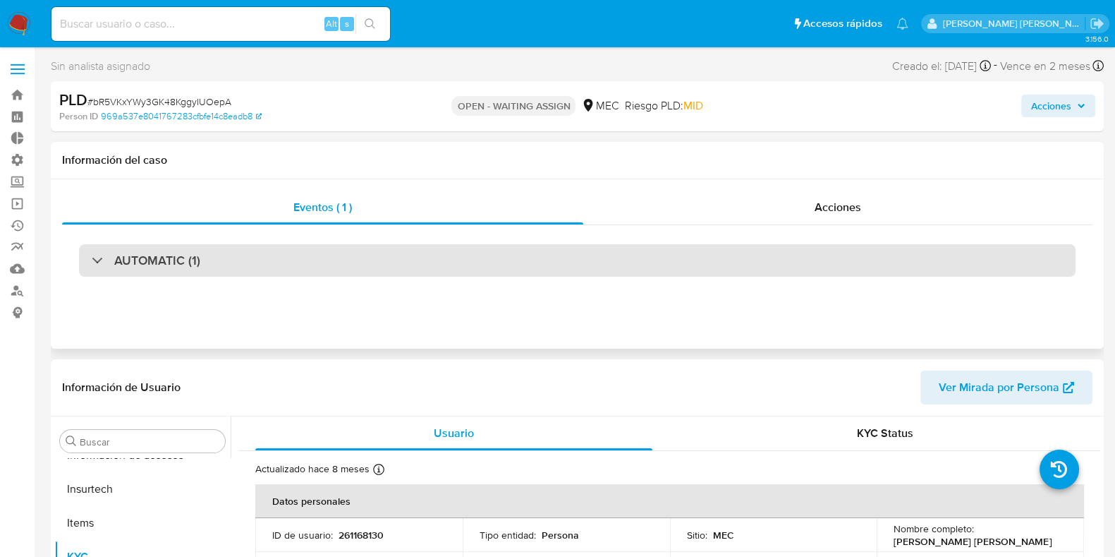
click at [236, 270] on div "AUTOMATIC (1)" at bounding box center [577, 260] width 997 height 32
